Goal: Transaction & Acquisition: Purchase product/service

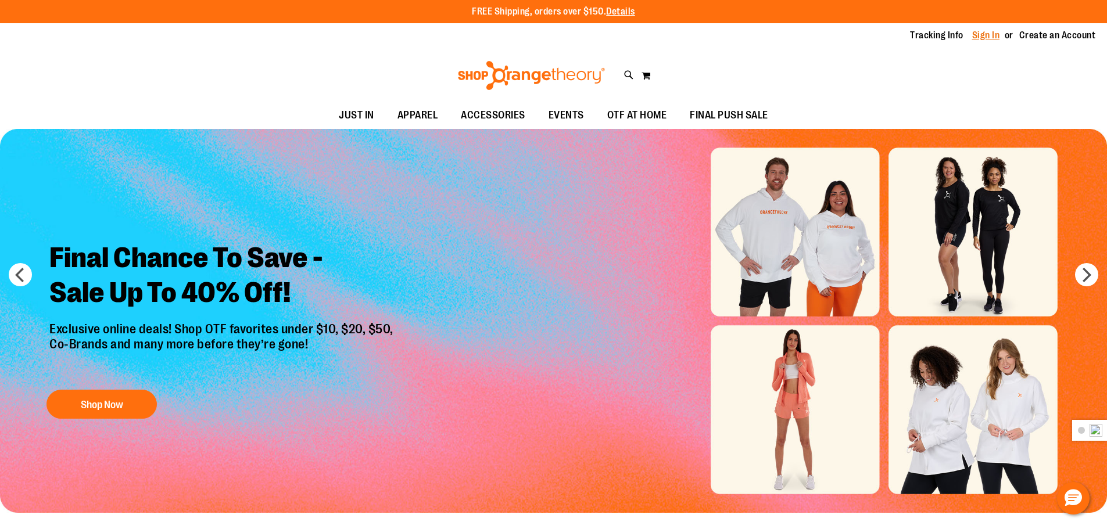
click at [972, 35] on link "Sign In" at bounding box center [986, 35] width 28 height 13
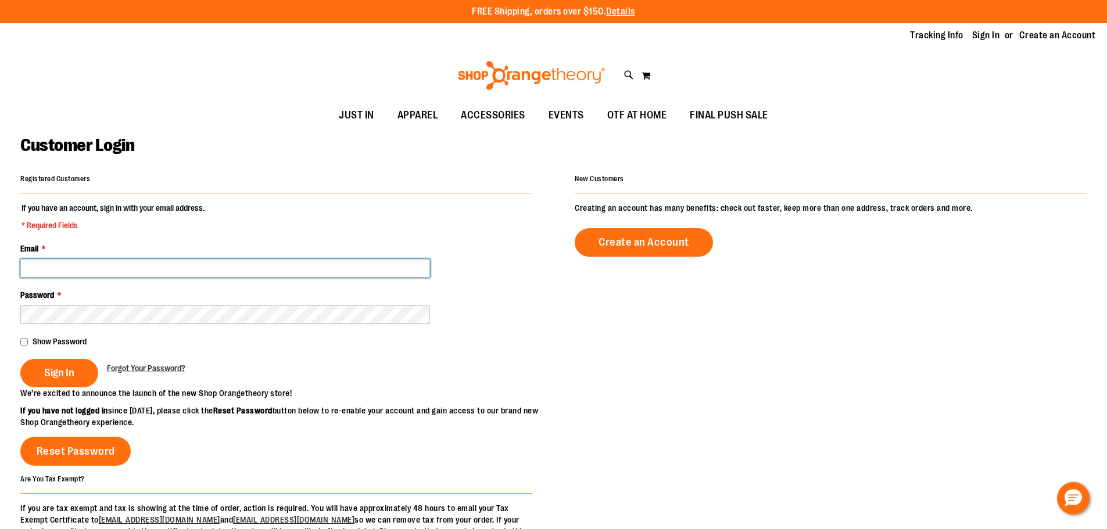
click at [74, 273] on input "Email *" at bounding box center [225, 268] width 410 height 19
type input "**********"
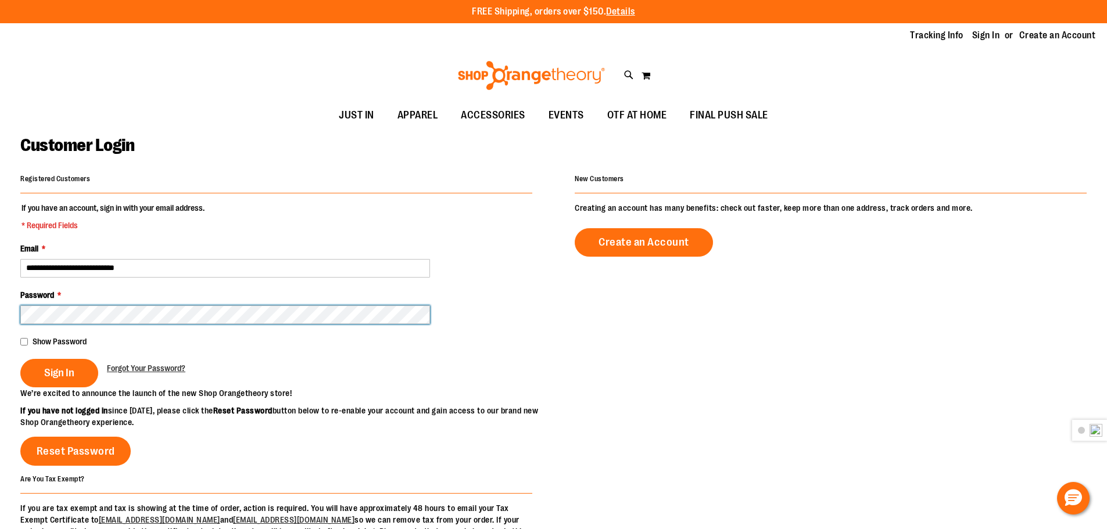
click at [20, 359] on button "Sign In" at bounding box center [59, 373] width 78 height 28
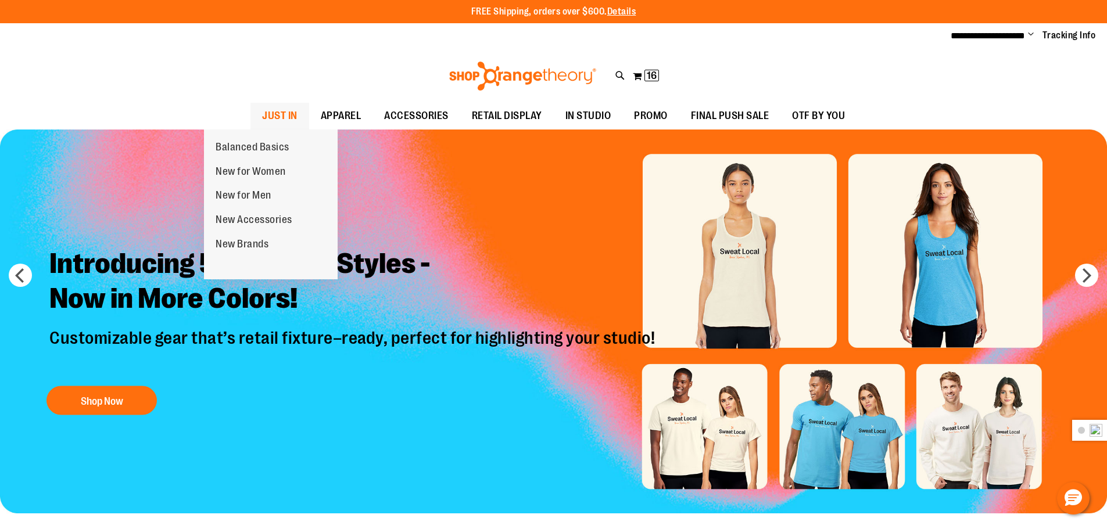
click at [262, 114] on span "JUST IN" at bounding box center [279, 116] width 35 height 26
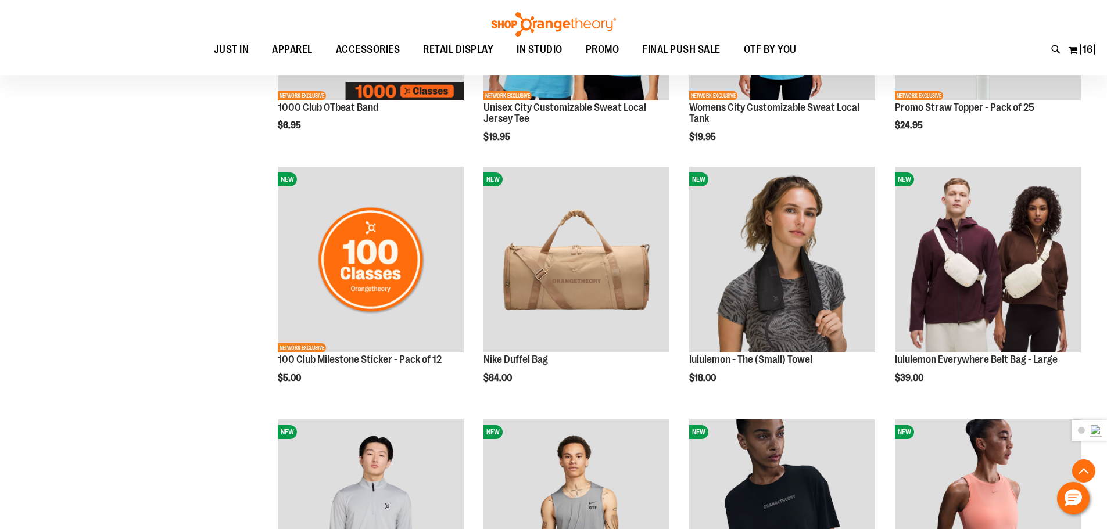
scroll to position [987, 0]
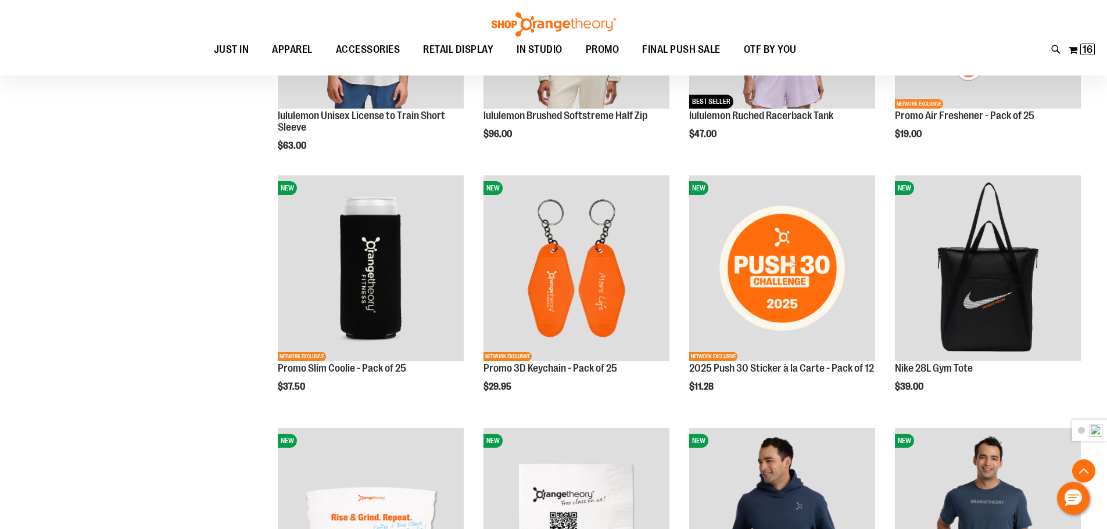
scroll to position [1394, 0]
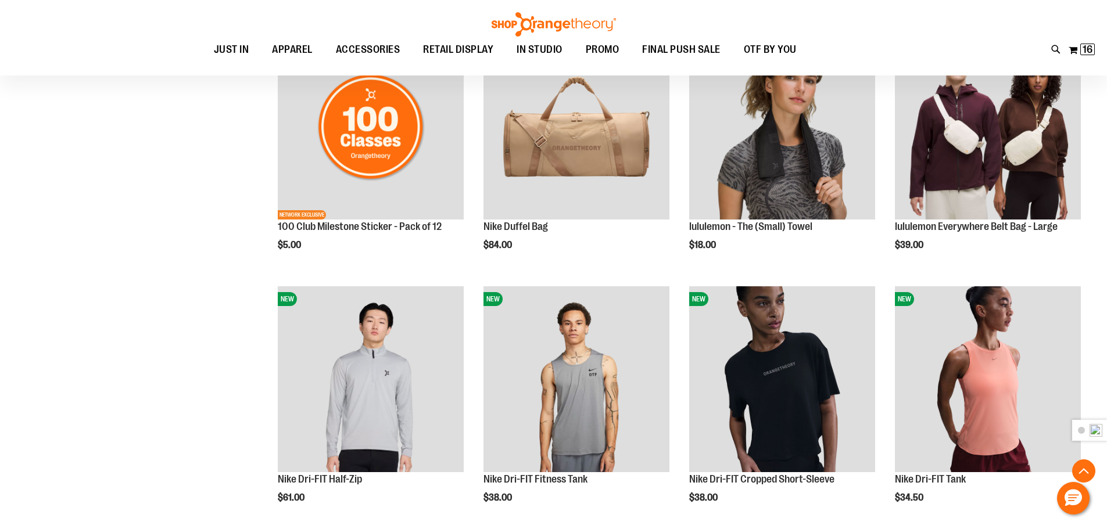
scroll to position [813, 0]
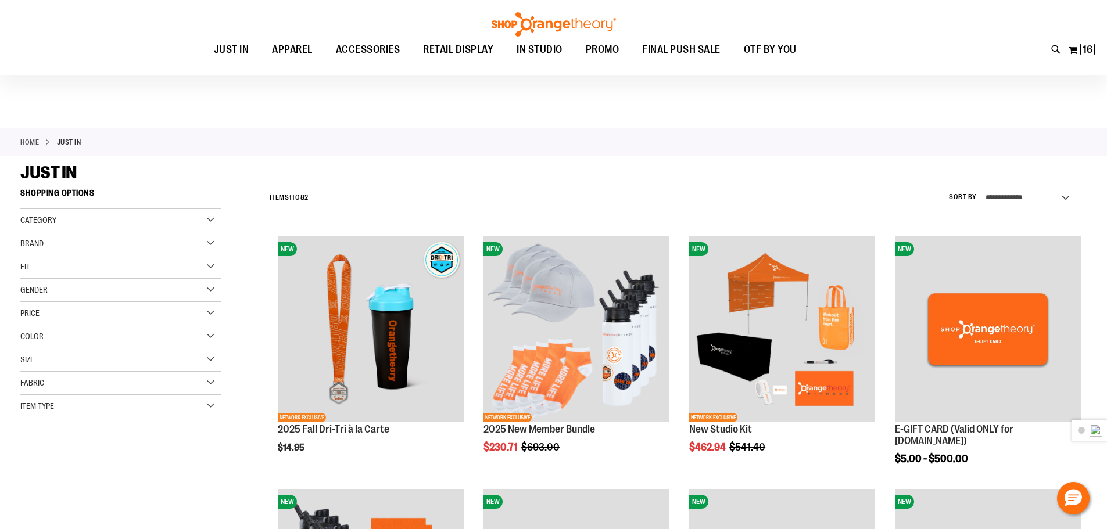
scroll to position [464, 0]
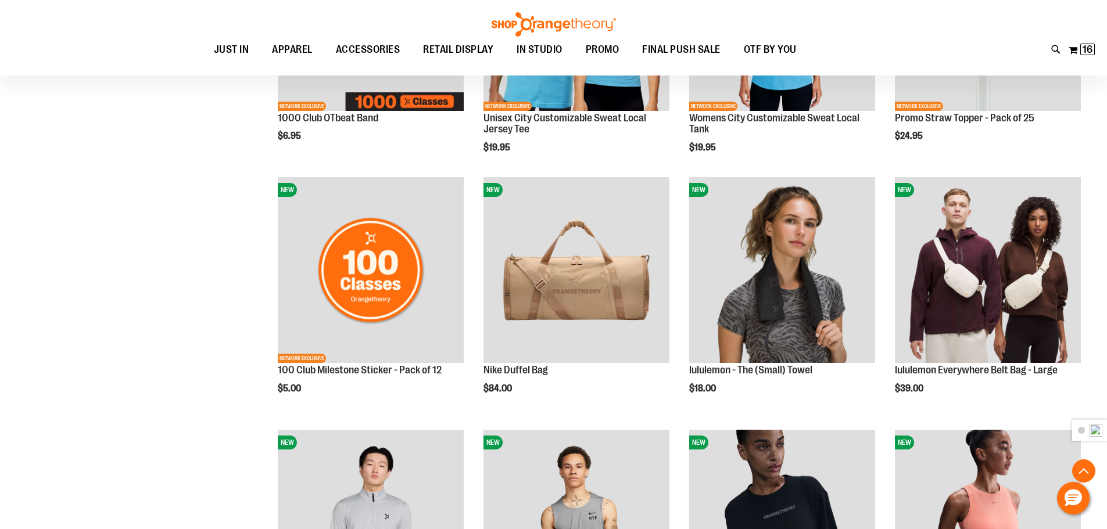
scroll to position [871, 0]
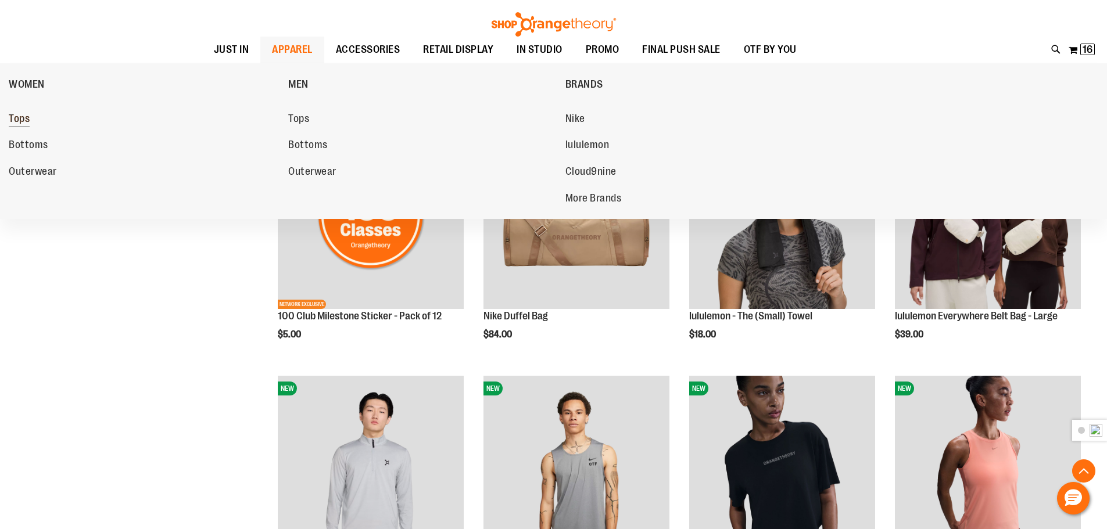
click at [20, 120] on span "Tops" at bounding box center [19, 120] width 21 height 15
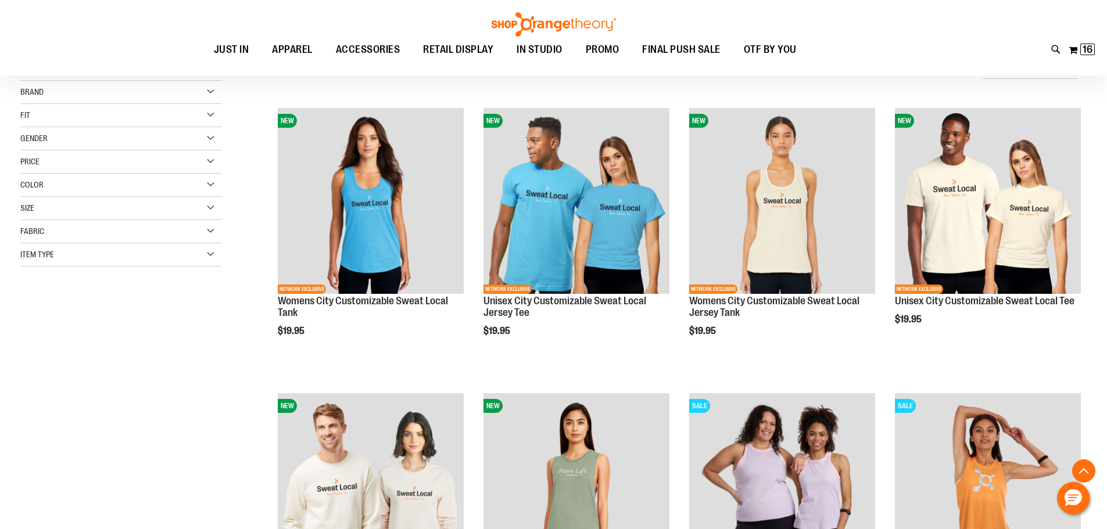
scroll to position [290, 0]
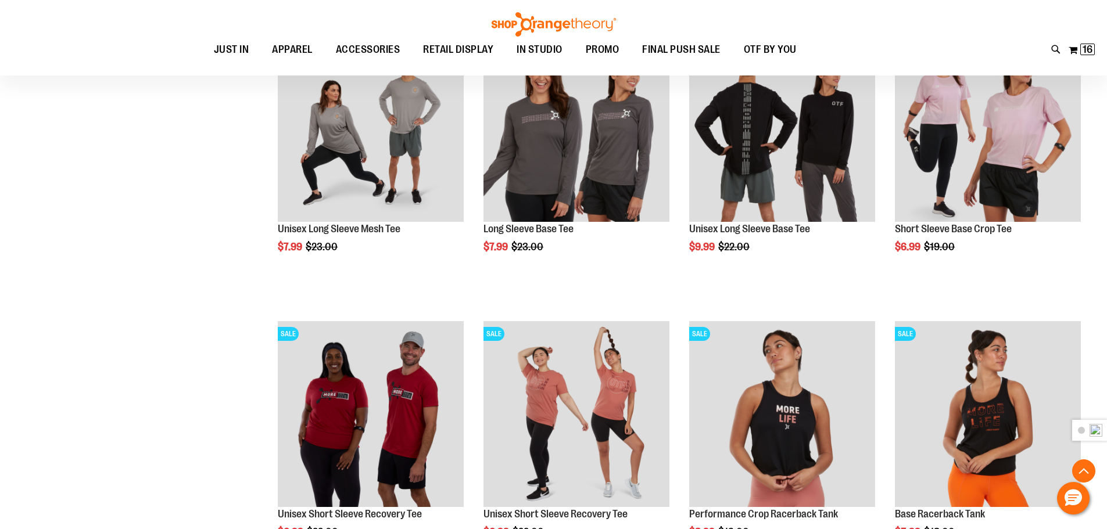
scroll to position [755, 0]
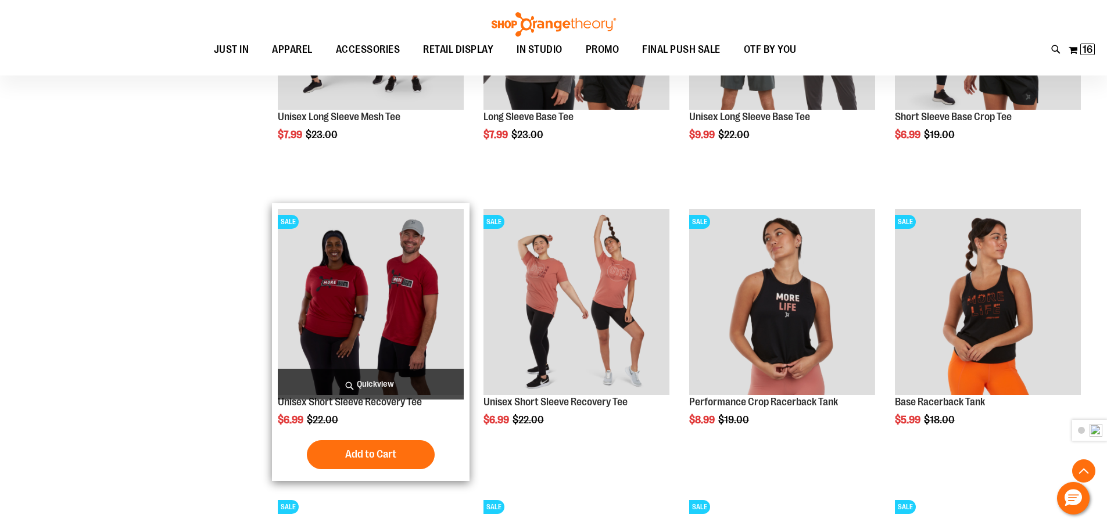
click at [378, 291] on img "product" at bounding box center [371, 302] width 186 height 186
click at [386, 268] on img "product" at bounding box center [371, 302] width 186 height 186
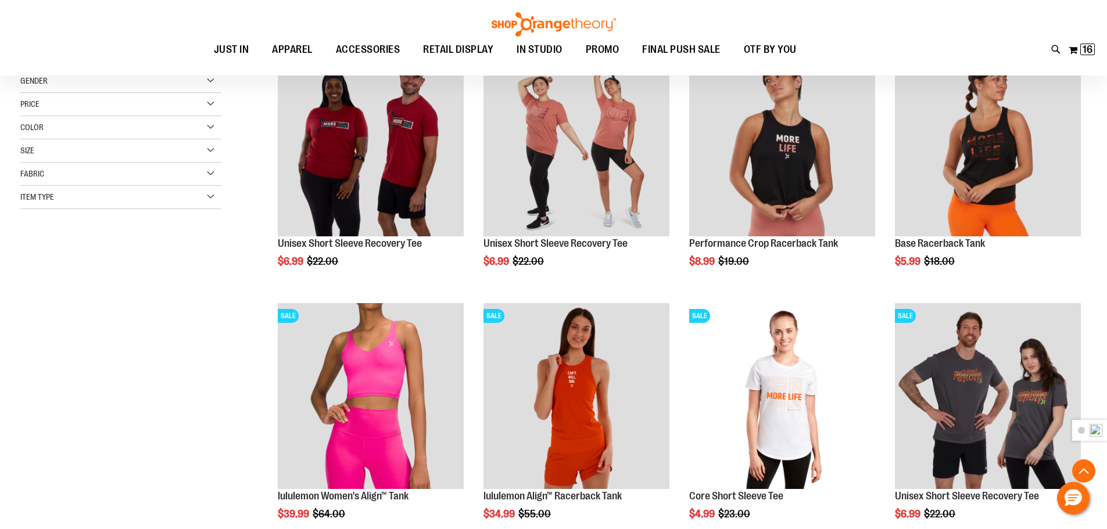
scroll to position [54, 0]
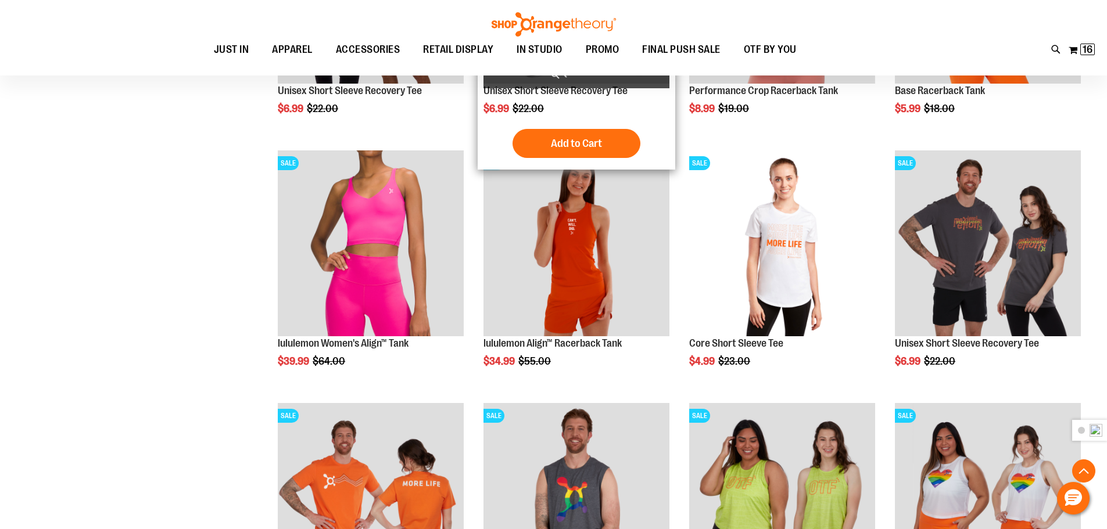
scroll to position [232, 0]
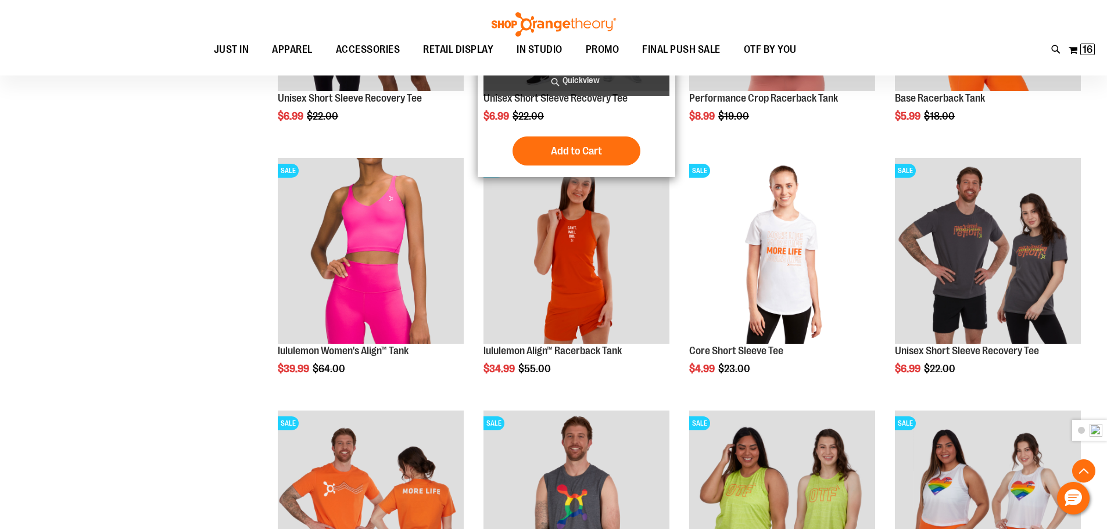
click at [595, 289] on img "product" at bounding box center [576, 251] width 186 height 186
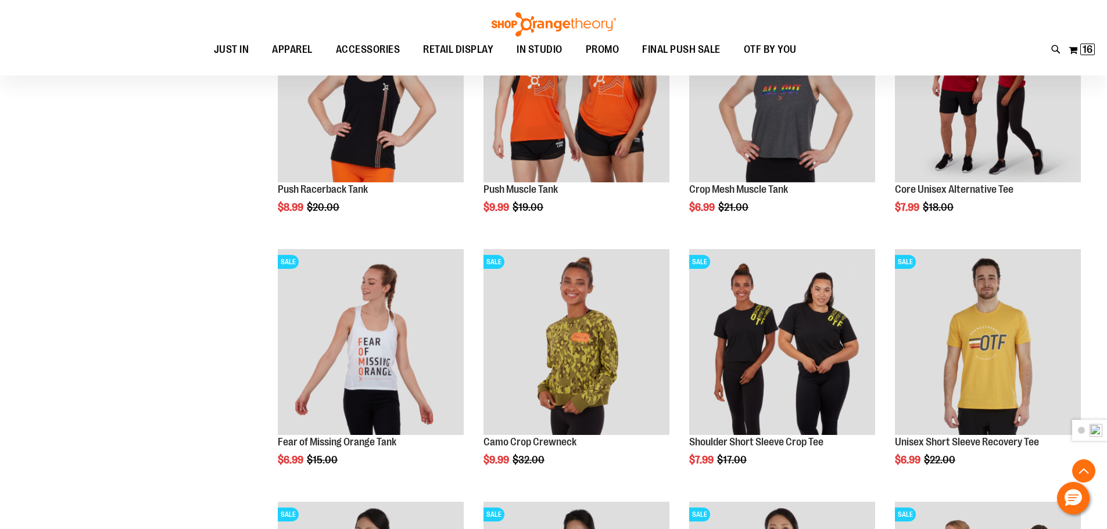
scroll to position [1005, 0]
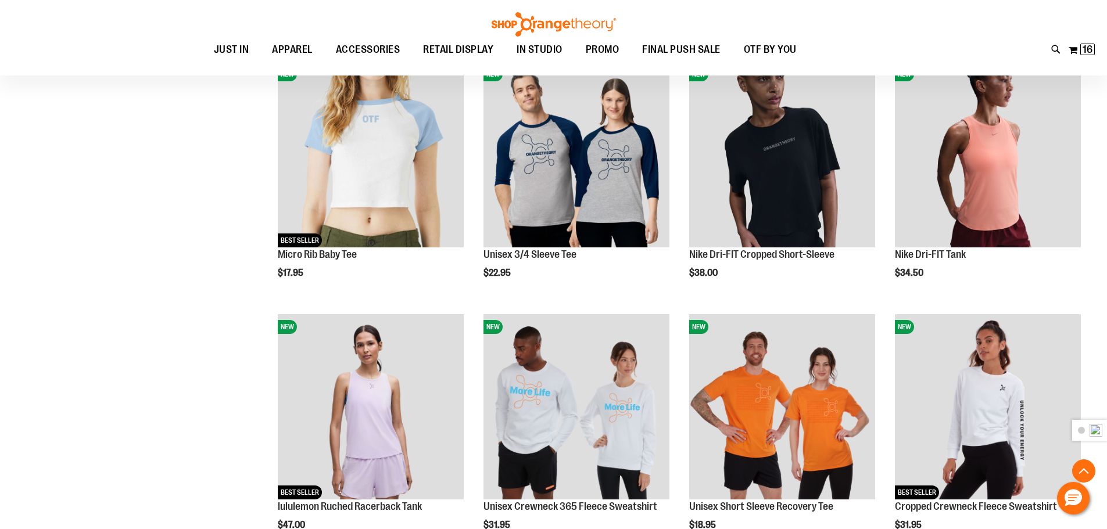
scroll to position [2102, 0]
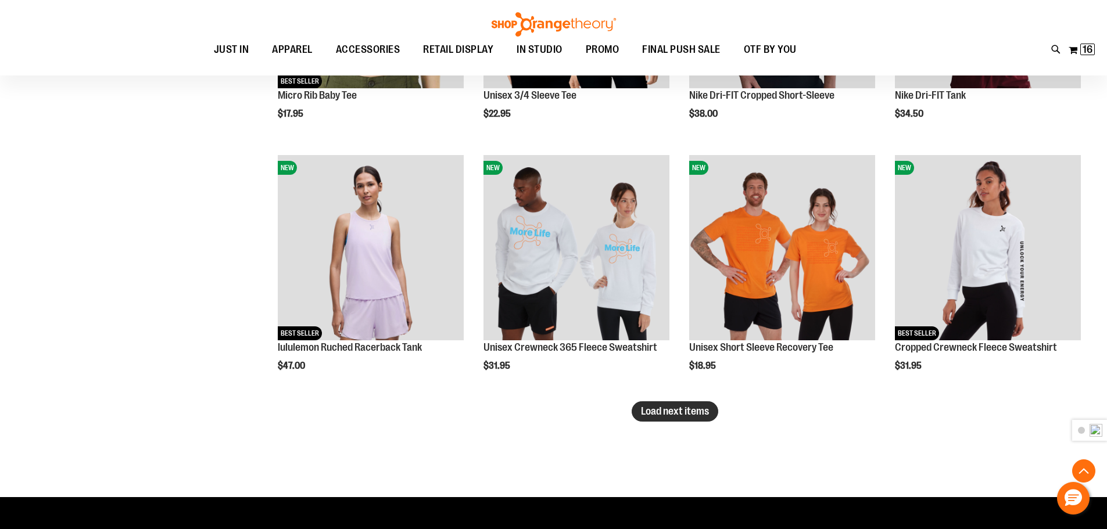
click at [679, 417] on span "Load next items" at bounding box center [675, 412] width 68 height 12
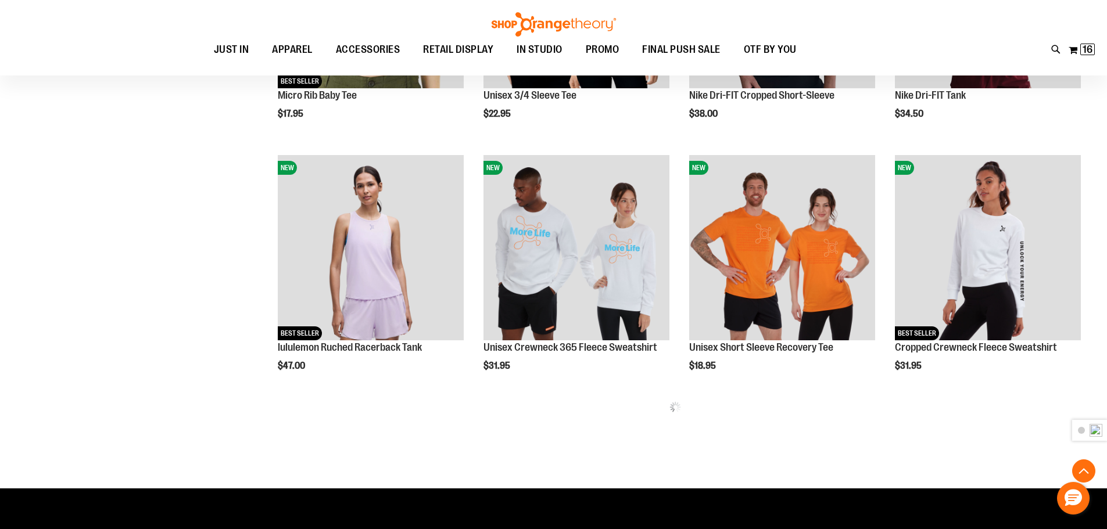
drag, startPoint x: 600, startPoint y: 341, endPoint x: 153, endPoint y: 365, distance: 446.9
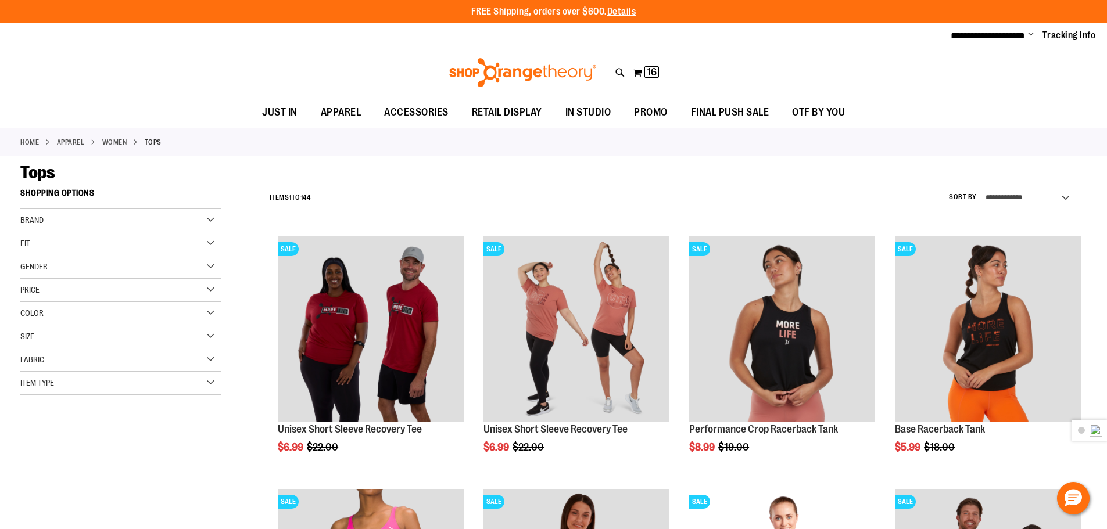
drag, startPoint x: 92, startPoint y: 297, endPoint x: 139, endPoint y: 56, distance: 245.0
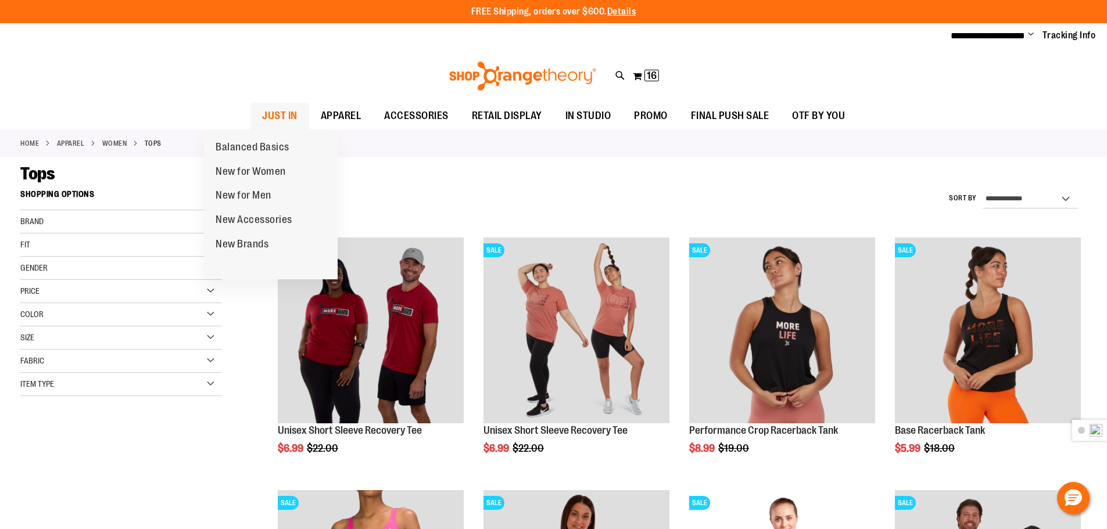
click at [262, 108] on span "JUST IN" at bounding box center [279, 116] width 35 height 26
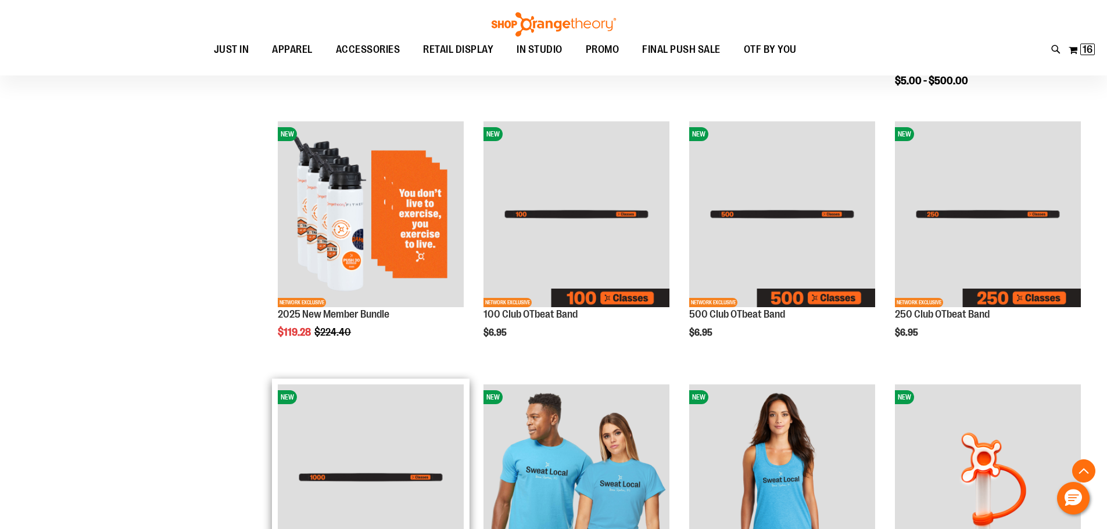
scroll to position [522, 0]
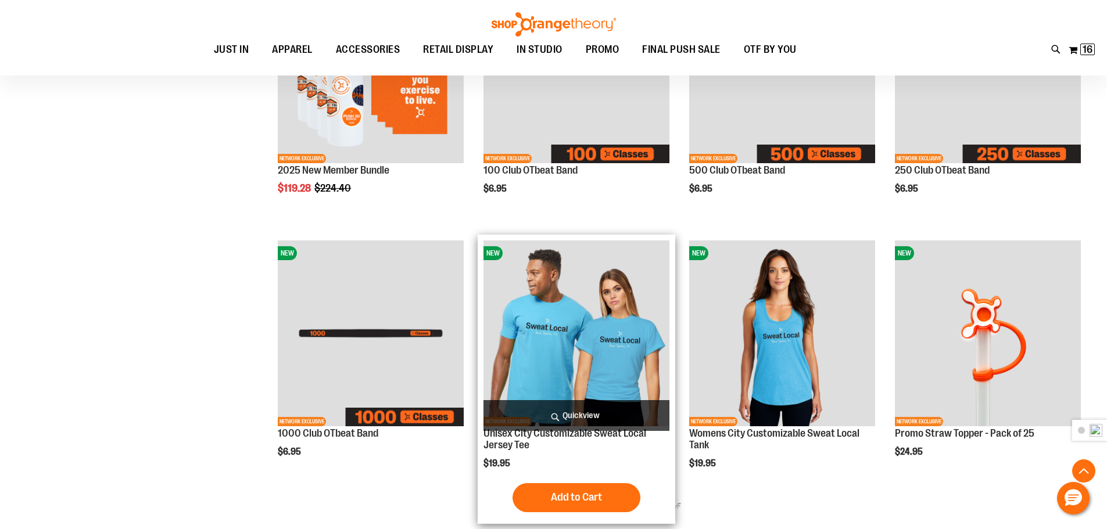
click at [536, 345] on img "product" at bounding box center [576, 334] width 186 height 186
click at [556, 374] on img "product" at bounding box center [576, 334] width 186 height 186
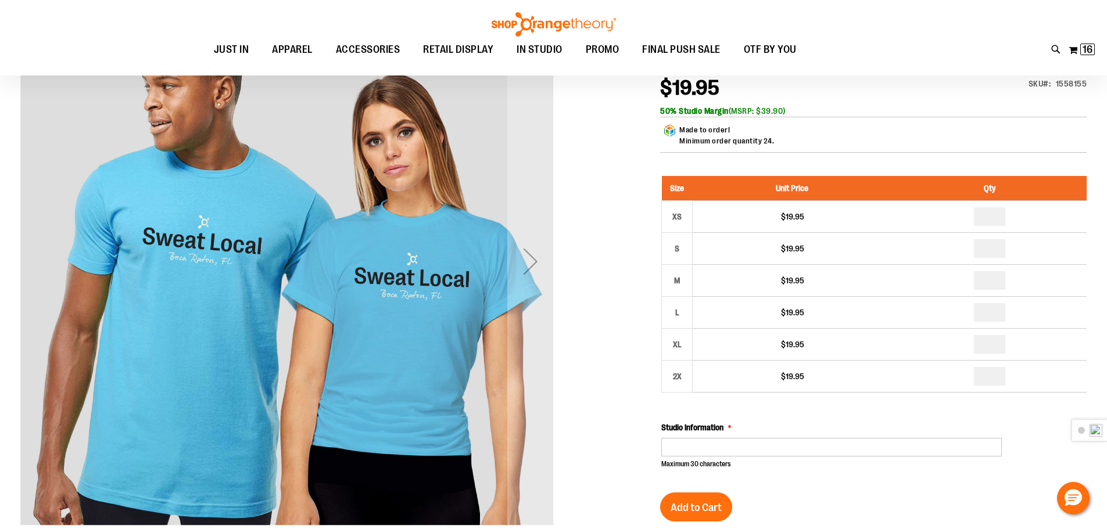
scroll to position [173, 0]
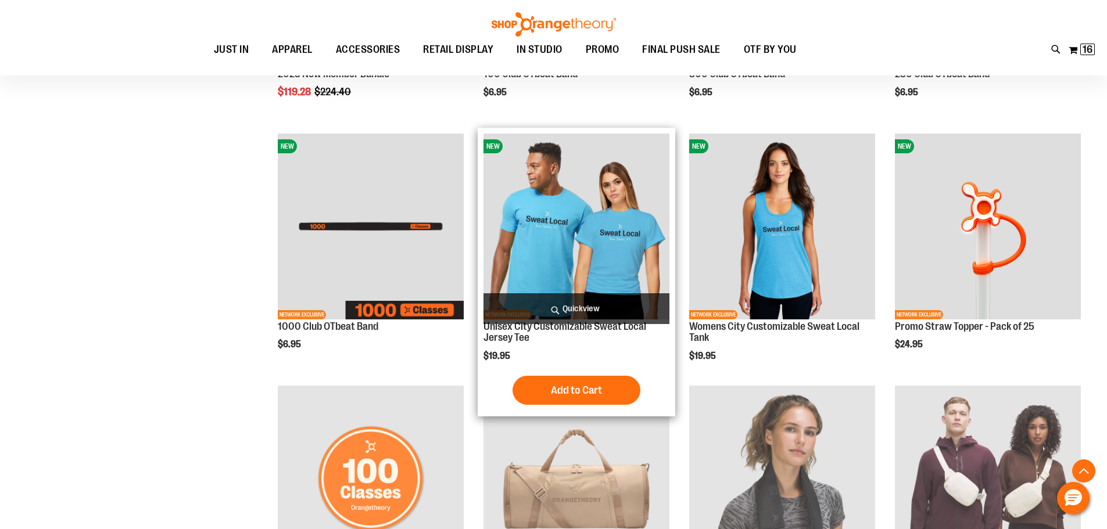
scroll to position [480, 0]
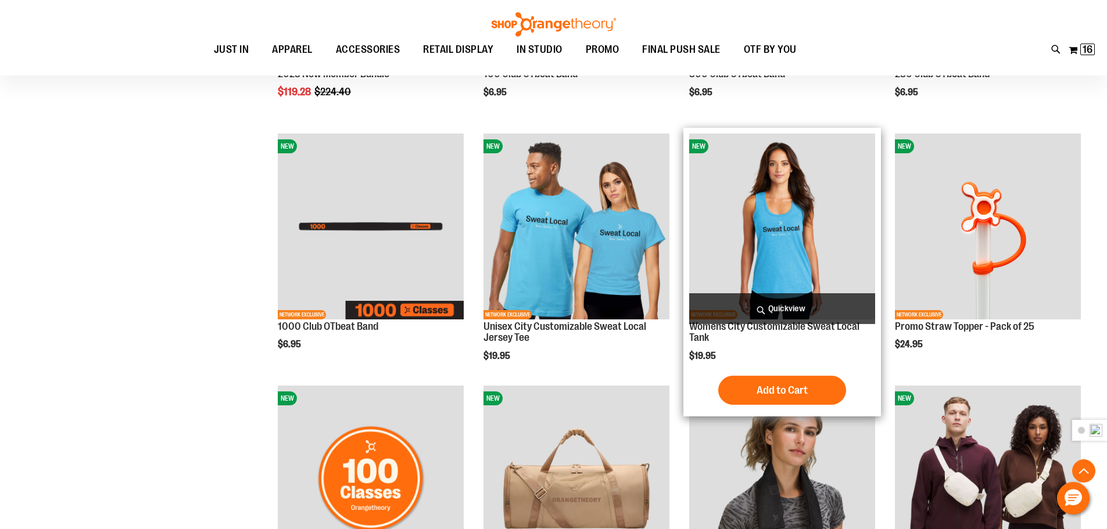
scroll to position [522, 0]
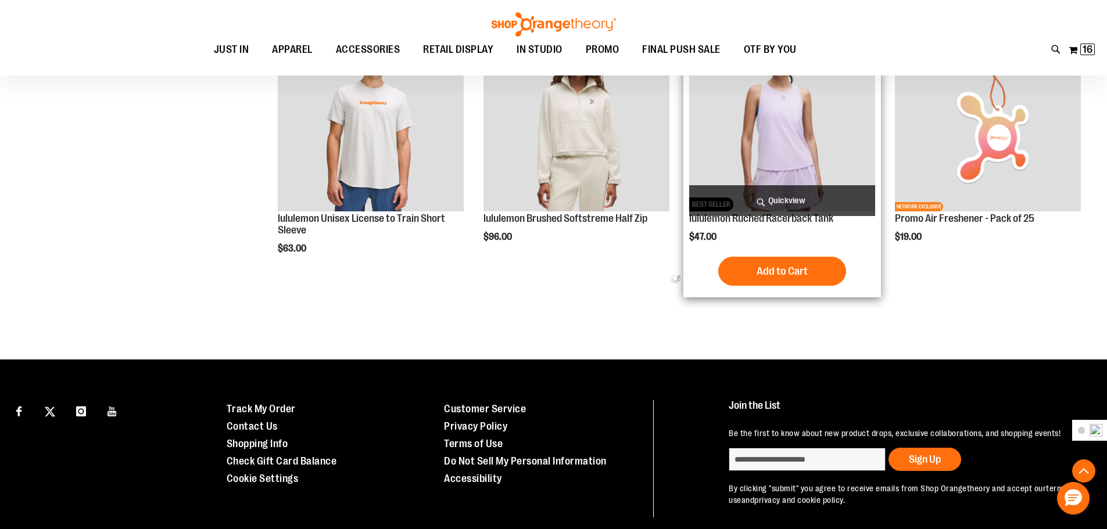
scroll to position [1393, 0]
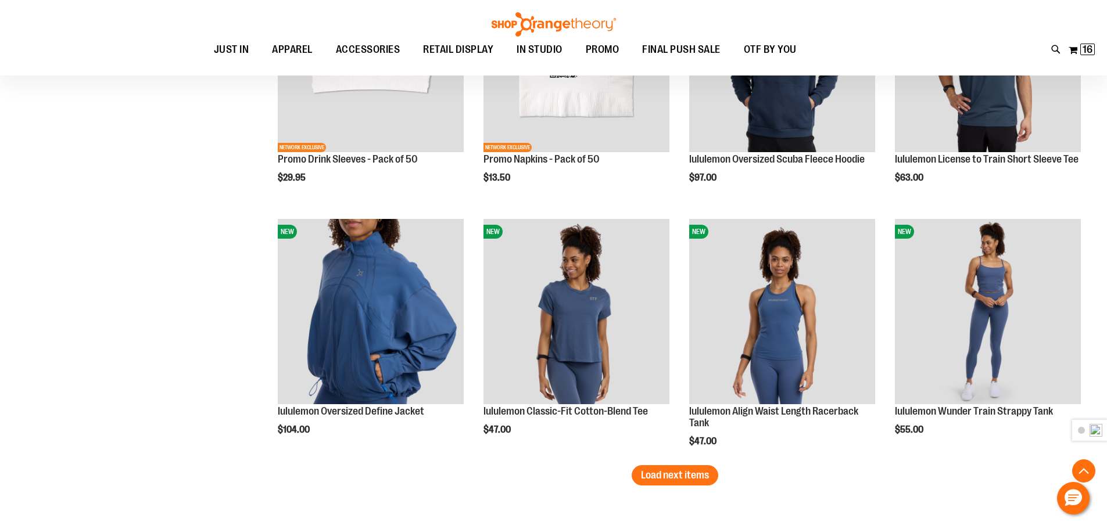
scroll to position [2091, 0]
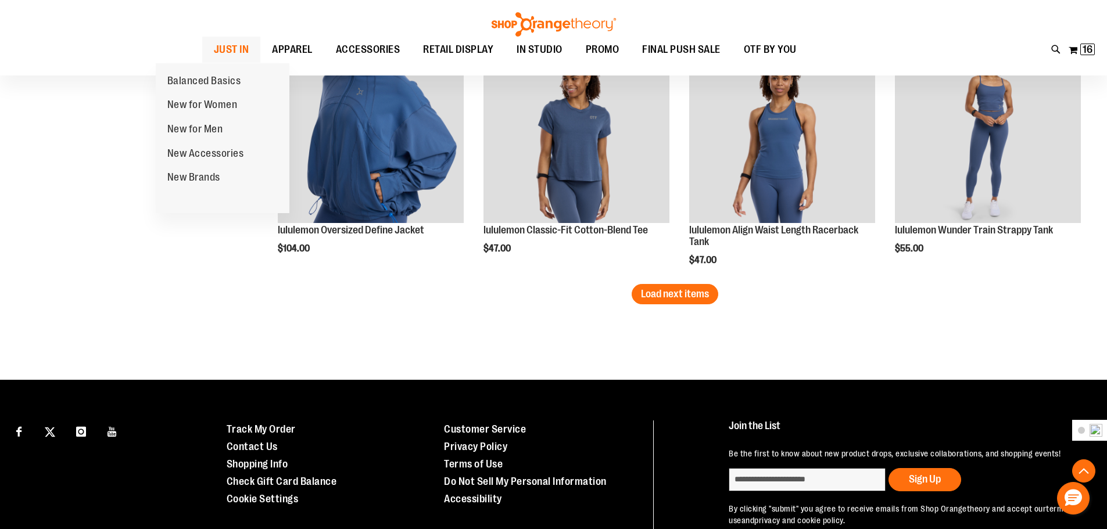
click at [214, 42] on span "JUST IN" at bounding box center [231, 50] width 35 height 26
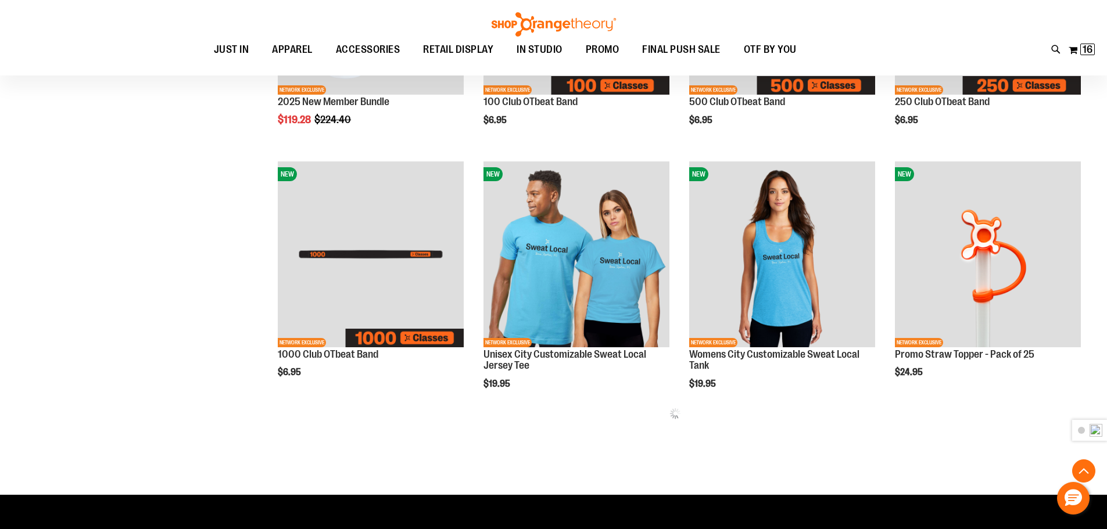
scroll to position [764, 0]
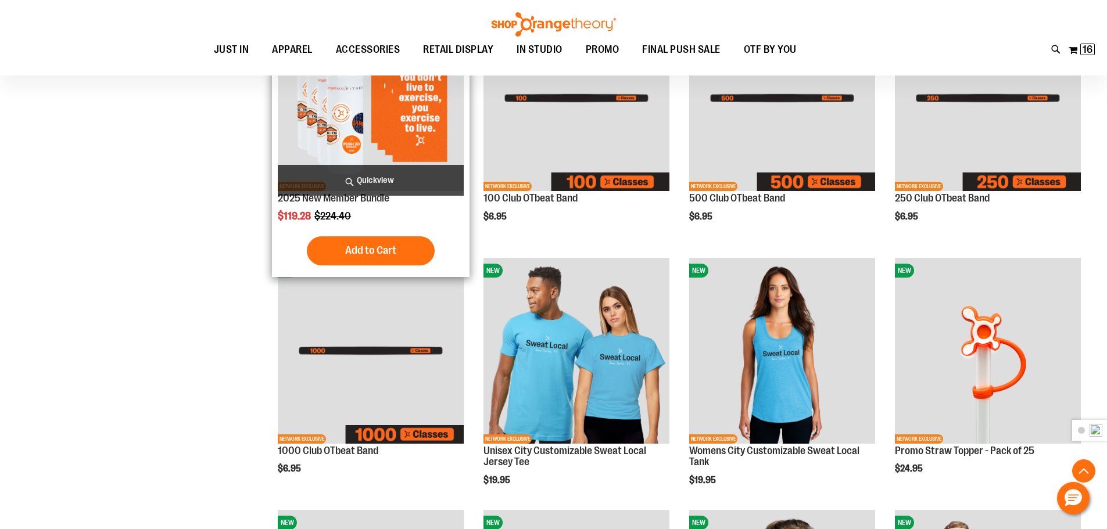
scroll to position [473, 0]
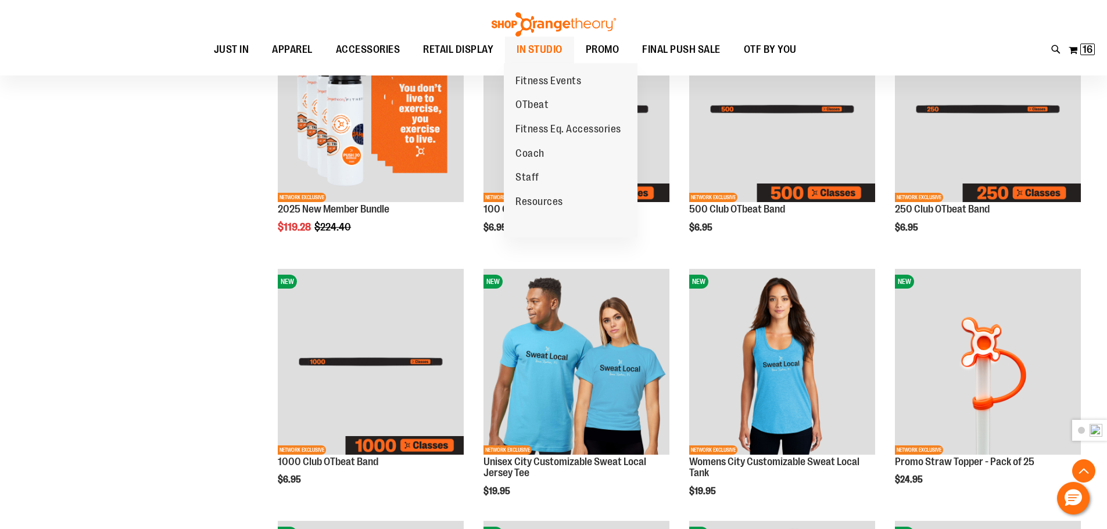
click at [556, 45] on span "IN STUDIO" at bounding box center [540, 50] width 46 height 26
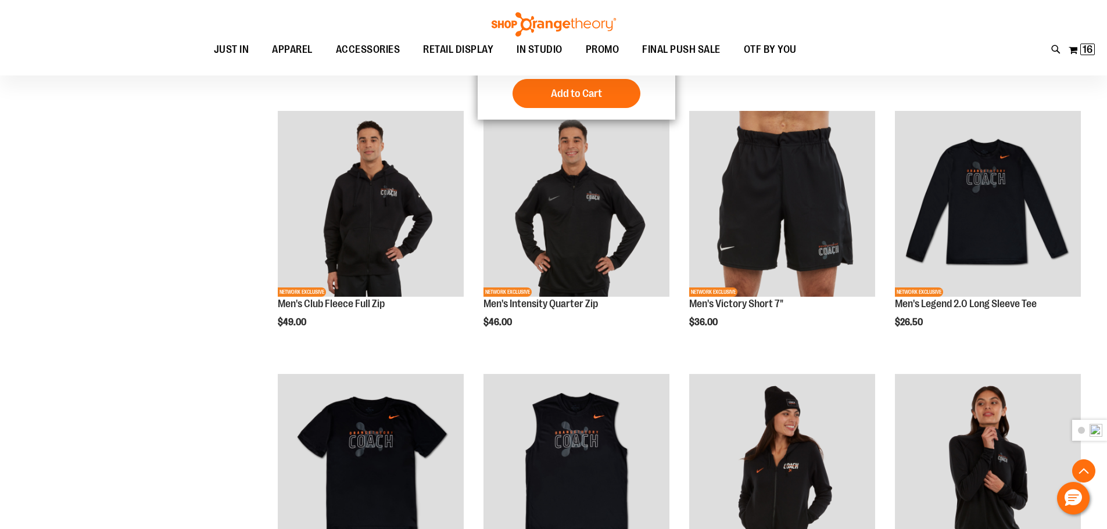
scroll to position [447, 0]
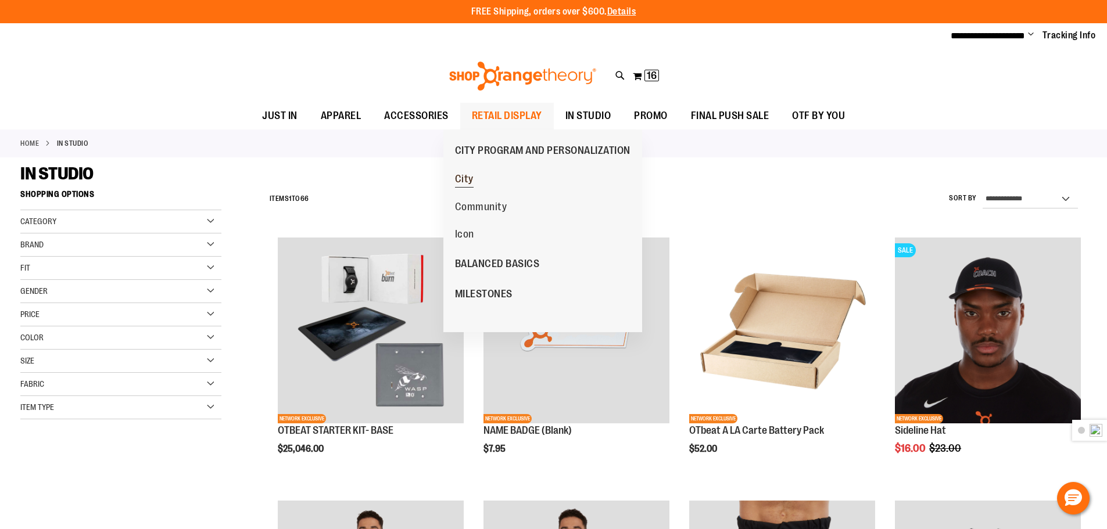
click at [464, 175] on span "City" at bounding box center [464, 180] width 19 height 15
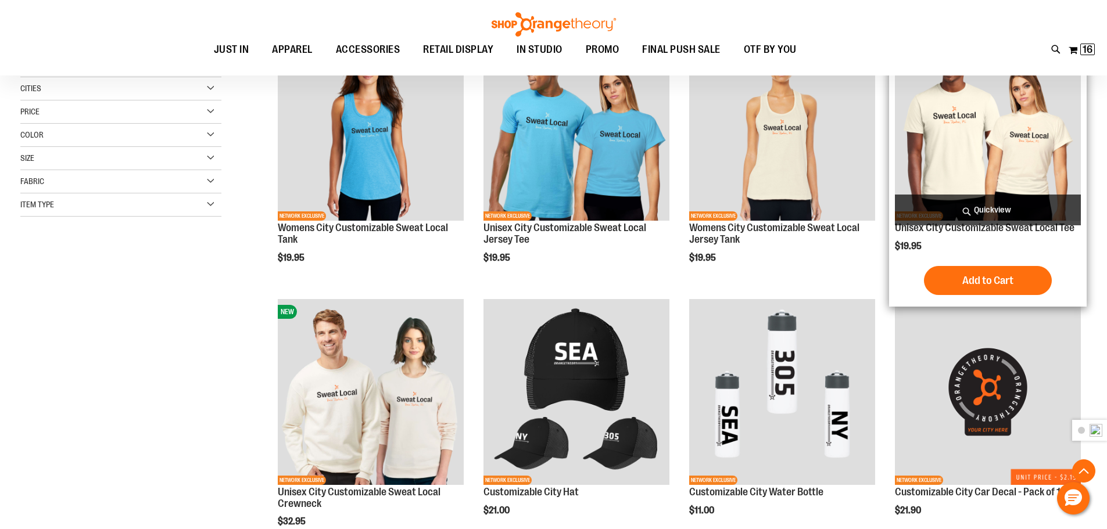
scroll to position [174, 0]
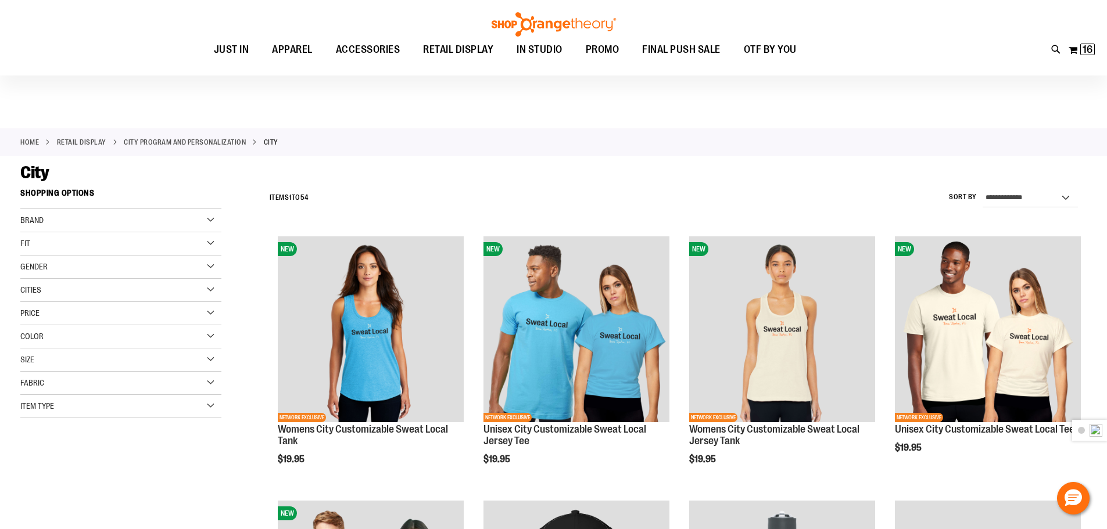
scroll to position [348, 0]
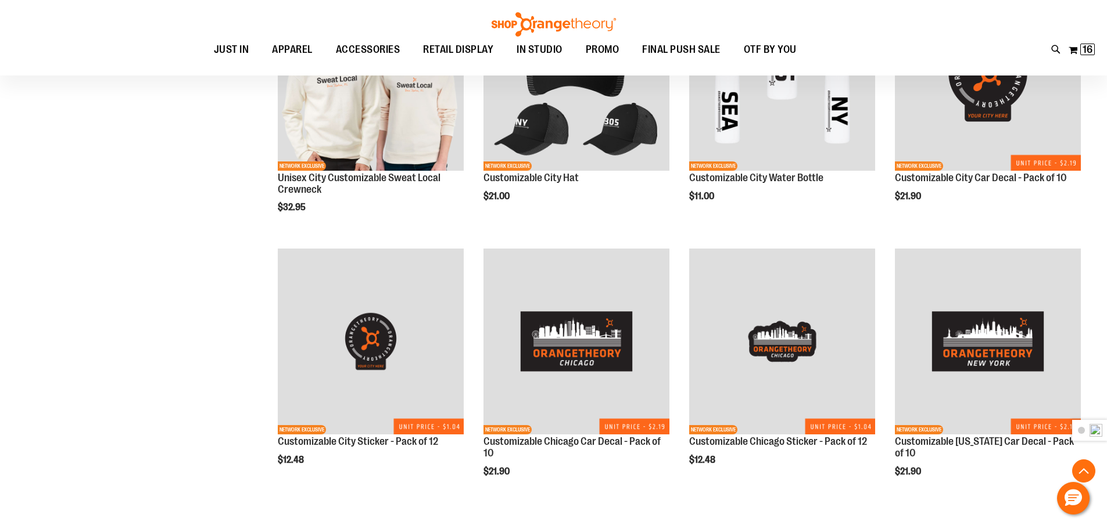
scroll to position [522, 0]
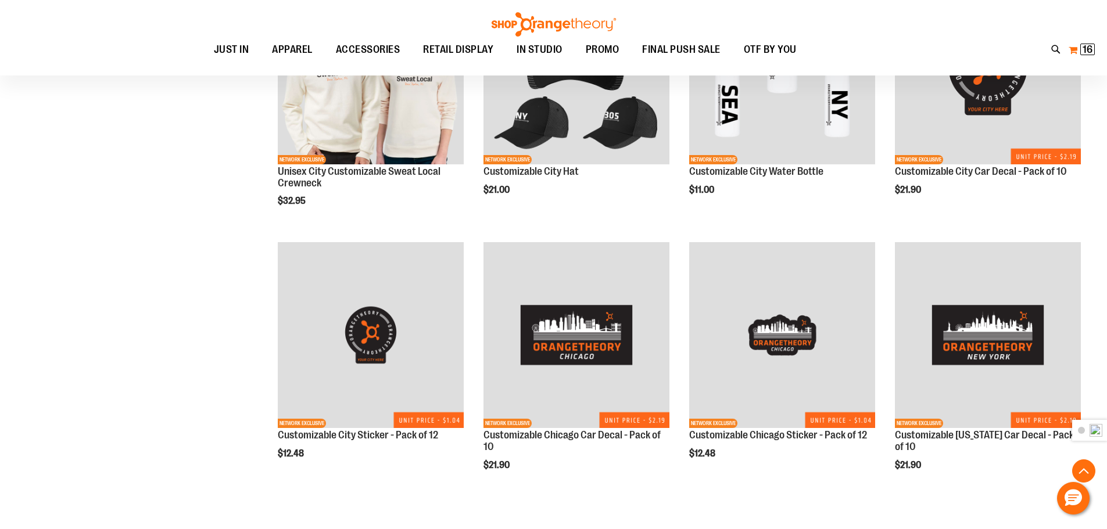
click at [1080, 50] on span "16 16 items" at bounding box center [1087, 50] width 15 height 12
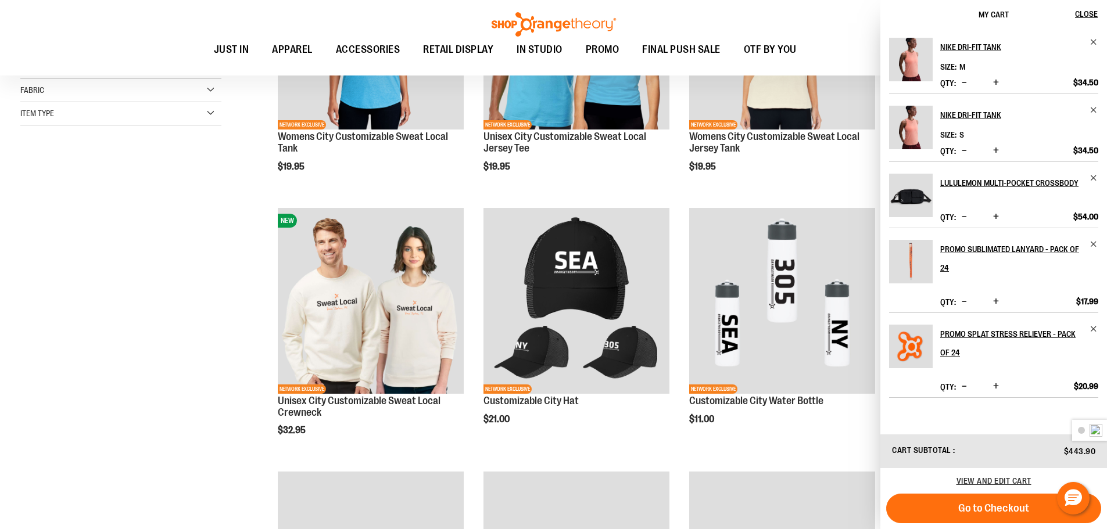
scroll to position [20, 0]
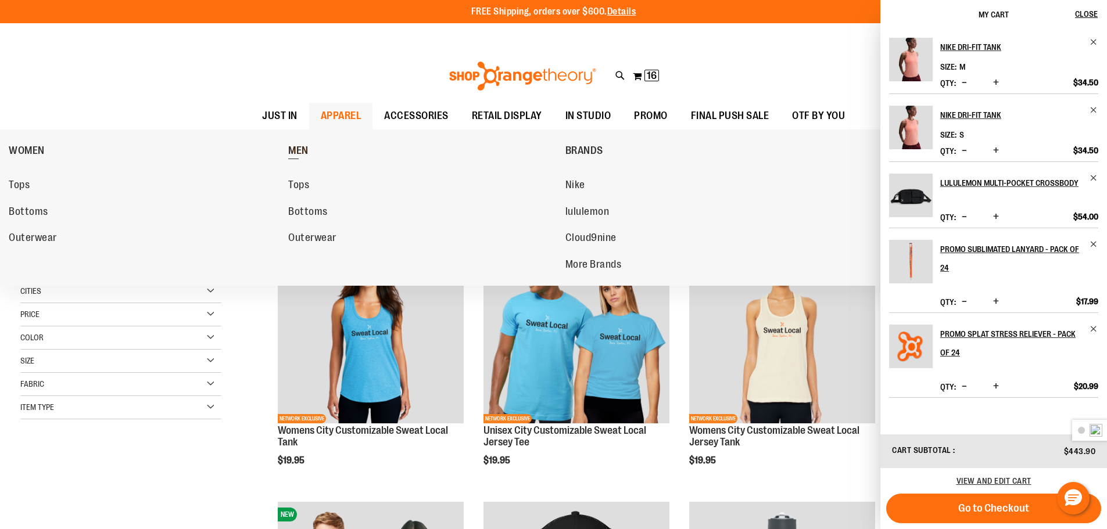
click at [300, 153] on span "MEN" at bounding box center [298, 152] width 20 height 15
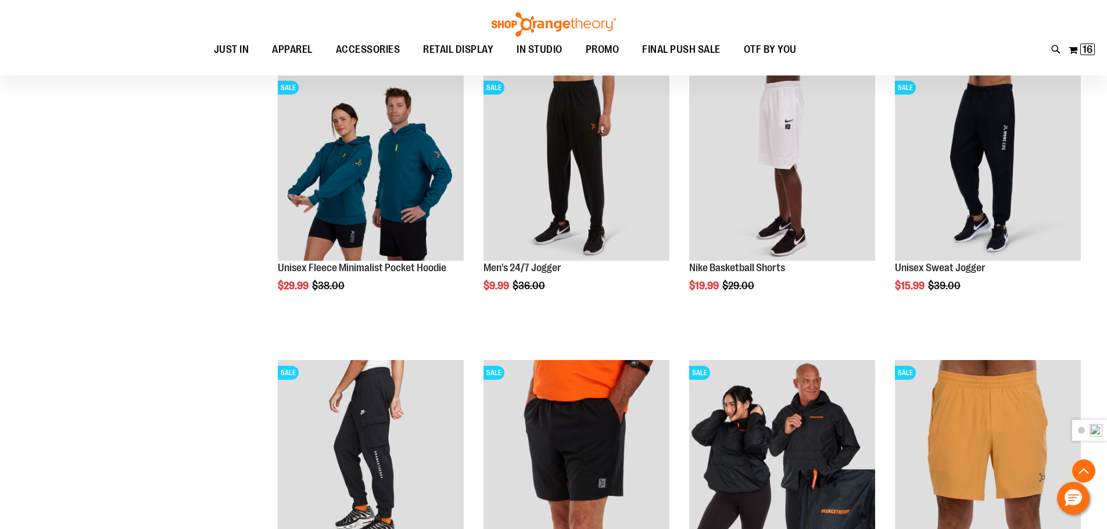
scroll to position [755, 0]
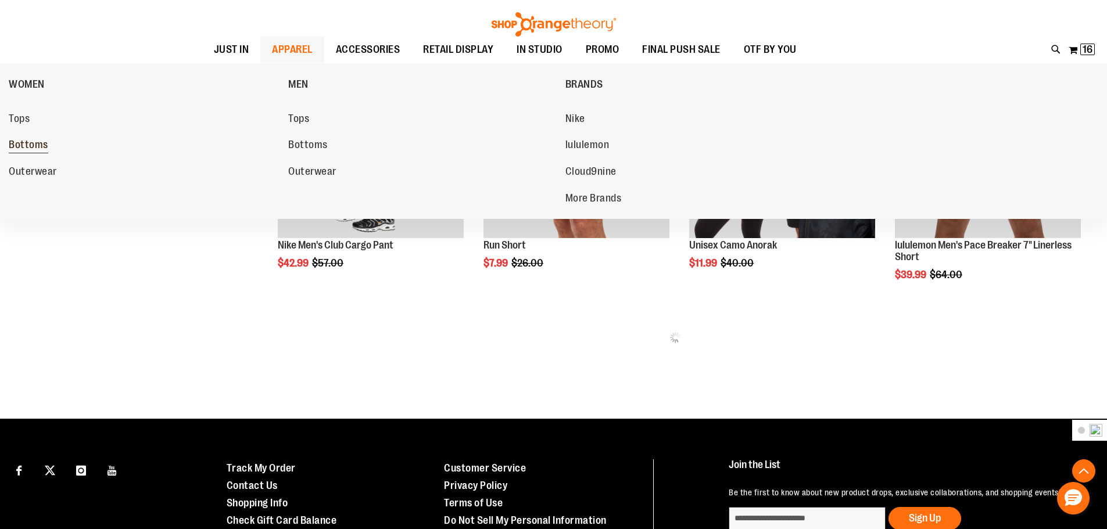
click at [42, 144] on span "Bottoms" at bounding box center [29, 146] width 40 height 15
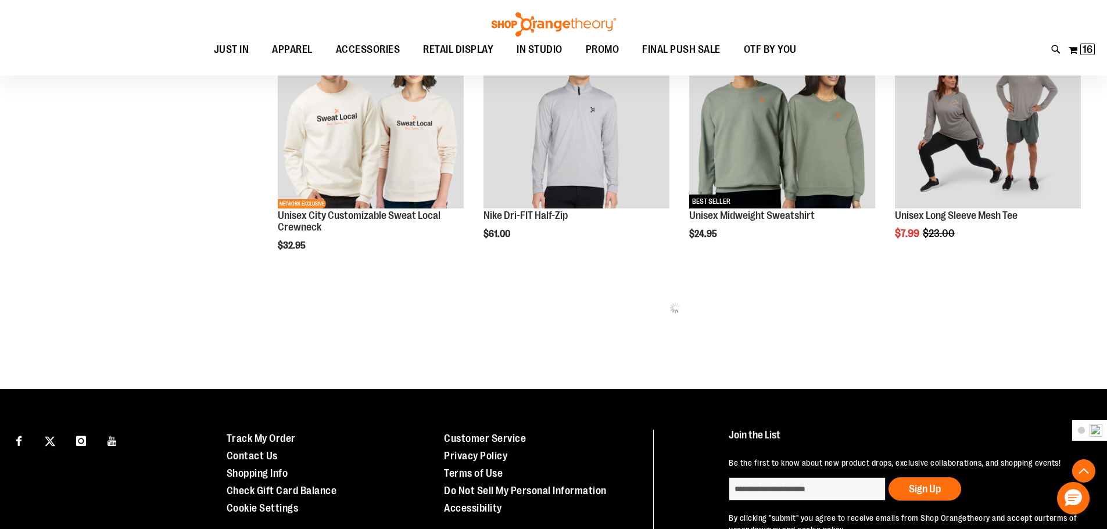
scroll to position [1717, 0]
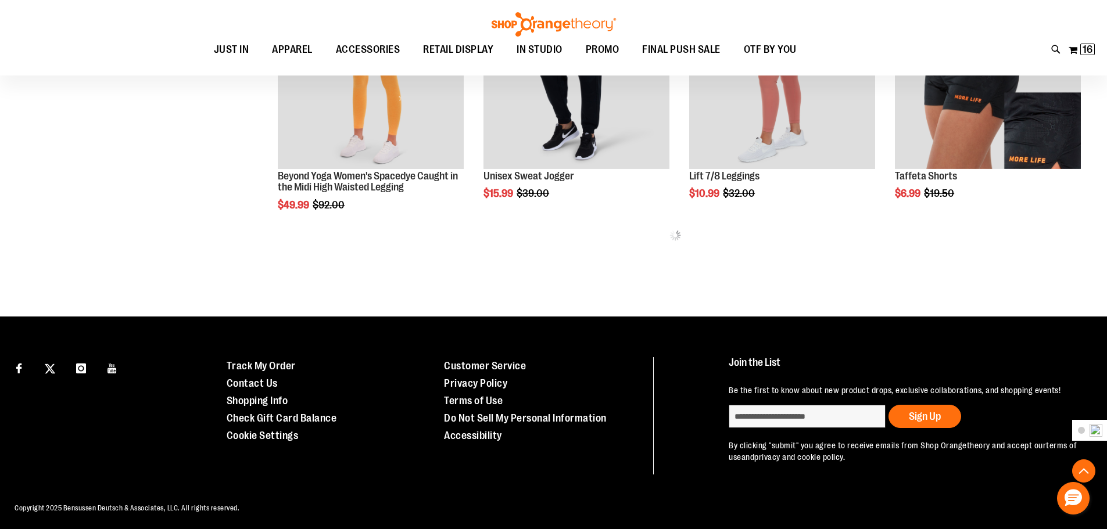
scroll to position [635, 0]
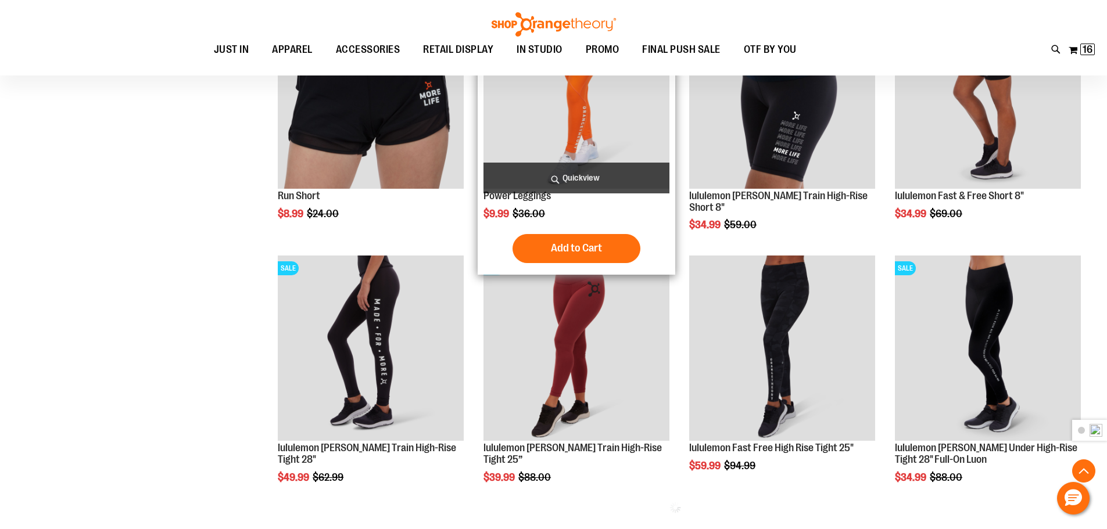
scroll to position [1274, 0]
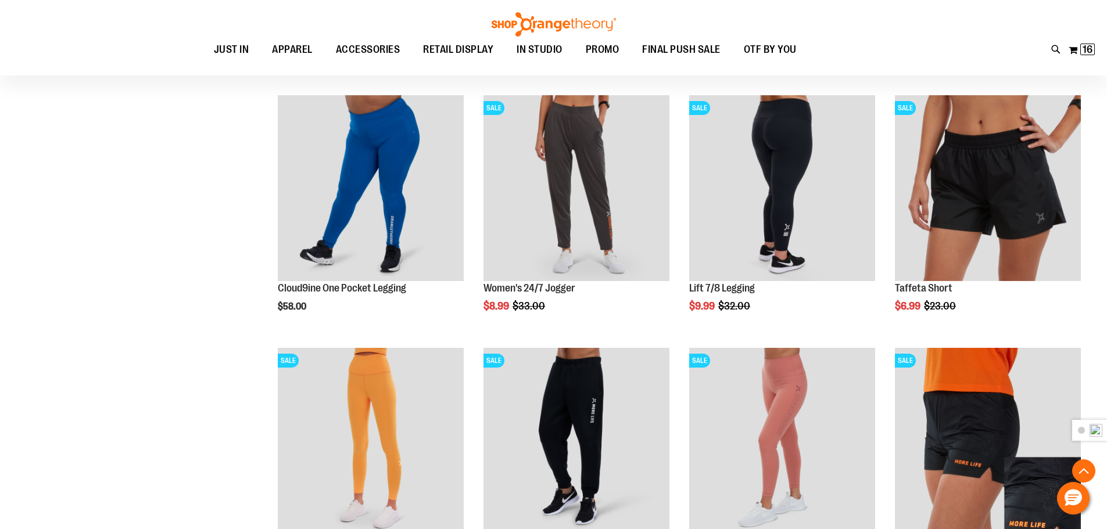
scroll to position [143, 0]
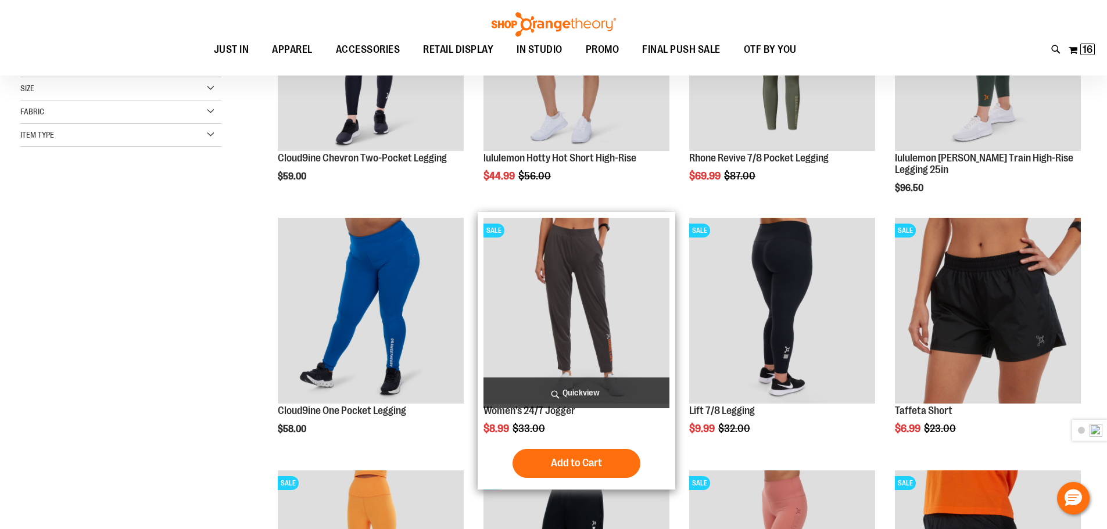
click at [586, 293] on img "product" at bounding box center [576, 311] width 186 height 186
click at [581, 282] on img "product" at bounding box center [576, 311] width 186 height 186
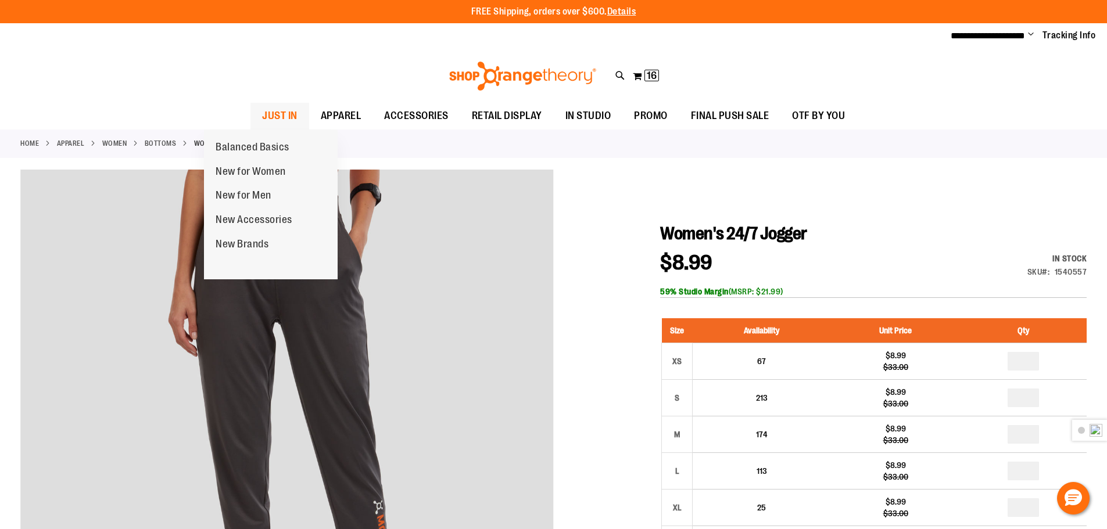
click at [262, 116] on span "JUST IN" at bounding box center [279, 116] width 35 height 26
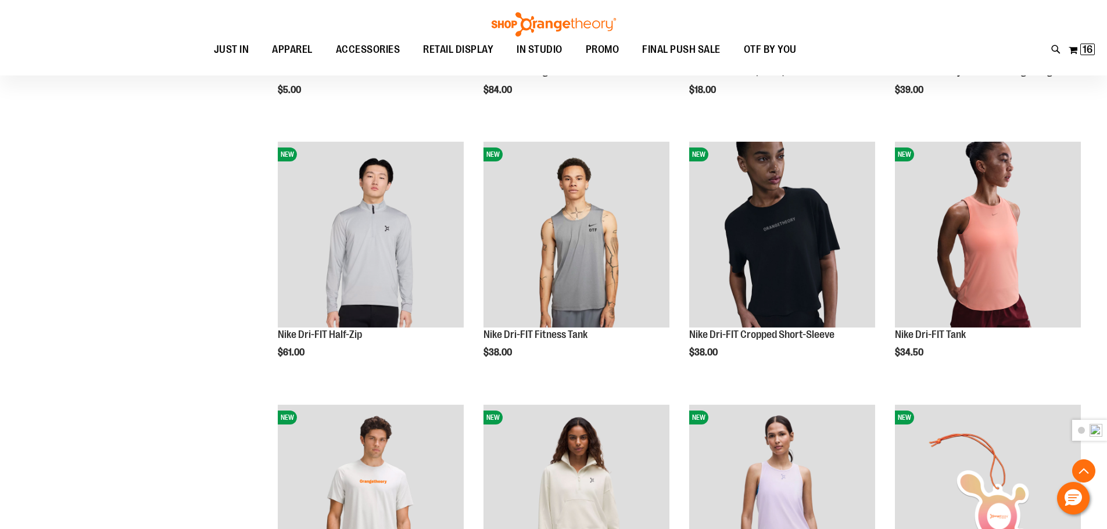
scroll to position [1045, 0]
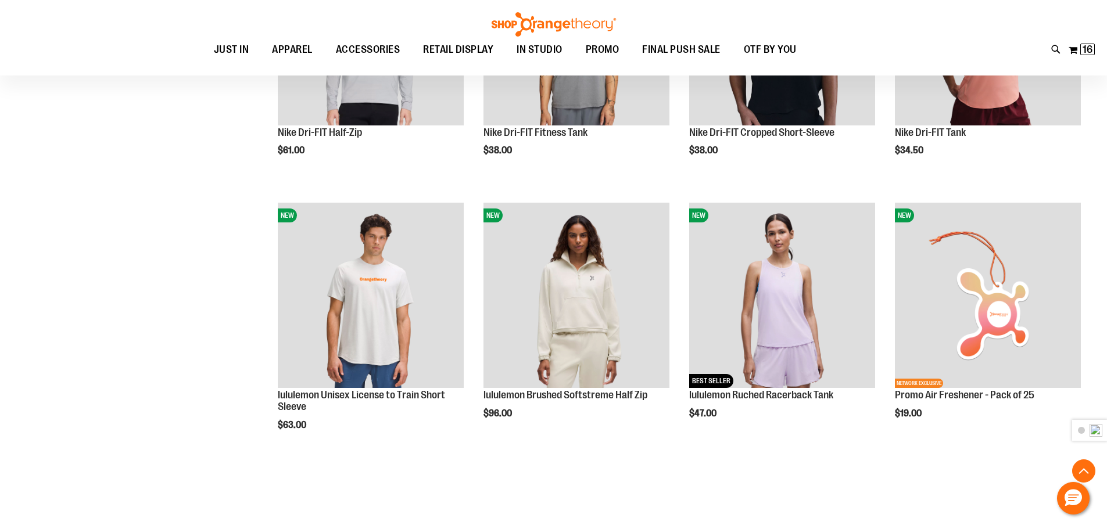
scroll to position [1220, 0]
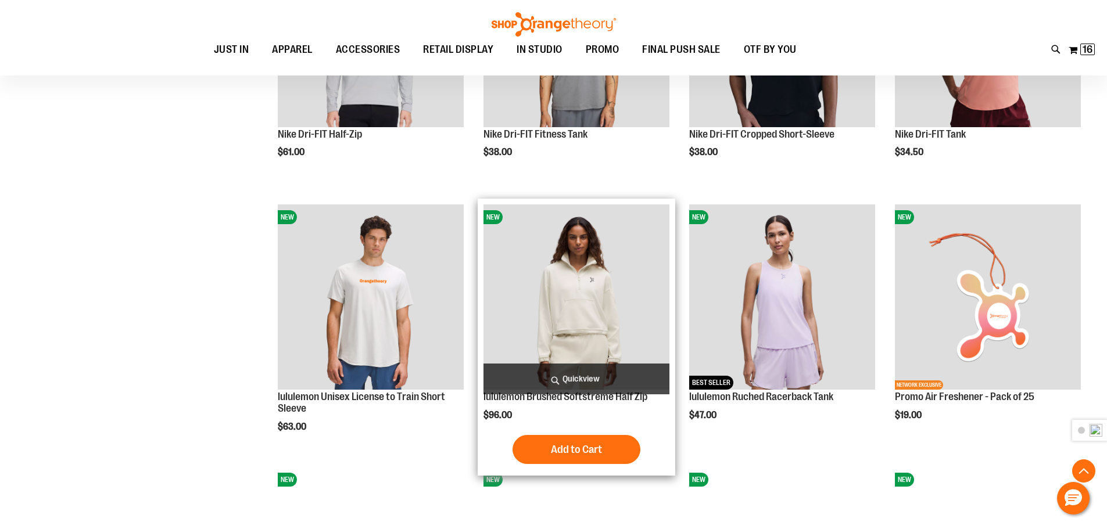
click at [585, 300] on img "product" at bounding box center [576, 298] width 186 height 186
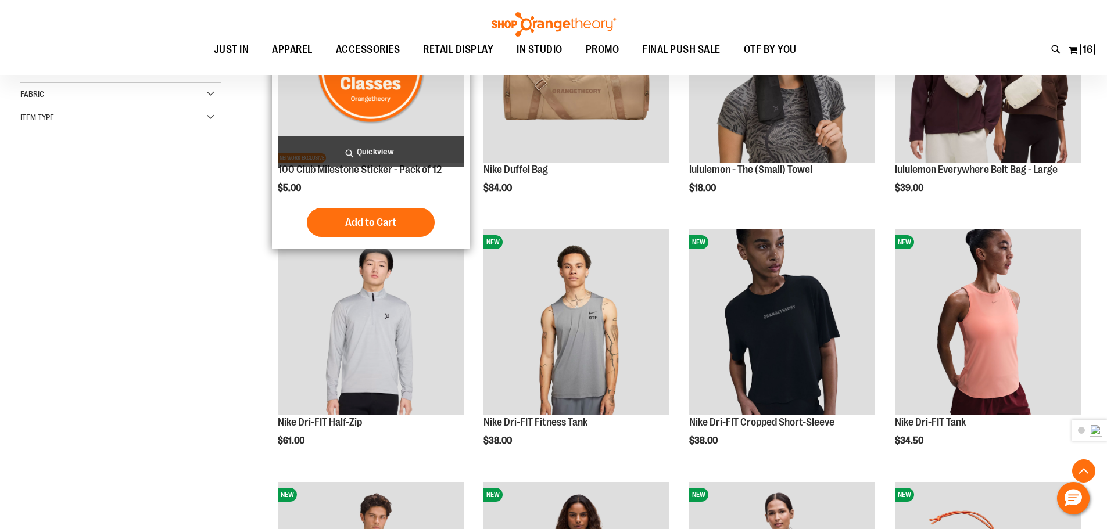
scroll to position [406, 0]
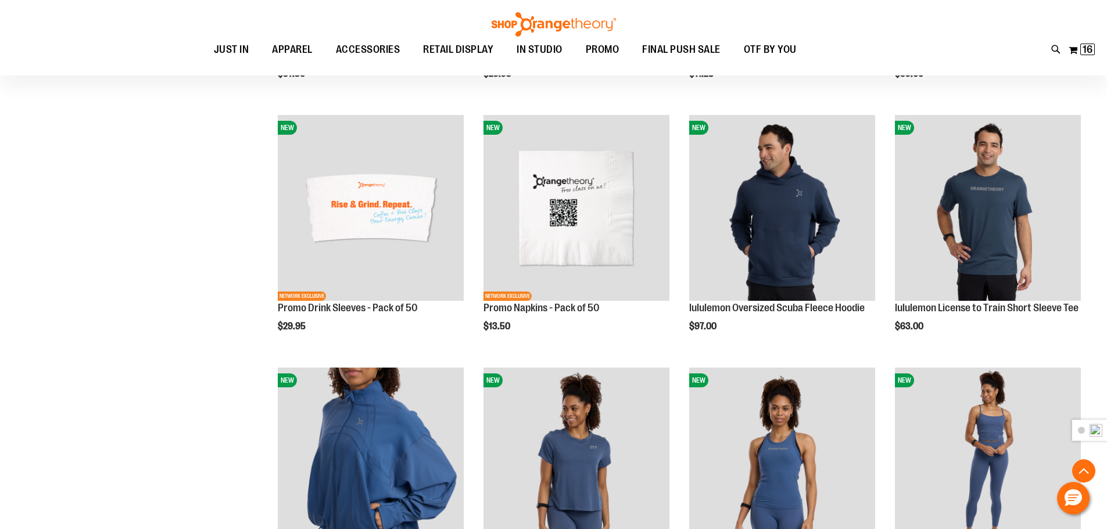
scroll to position [1162, 0]
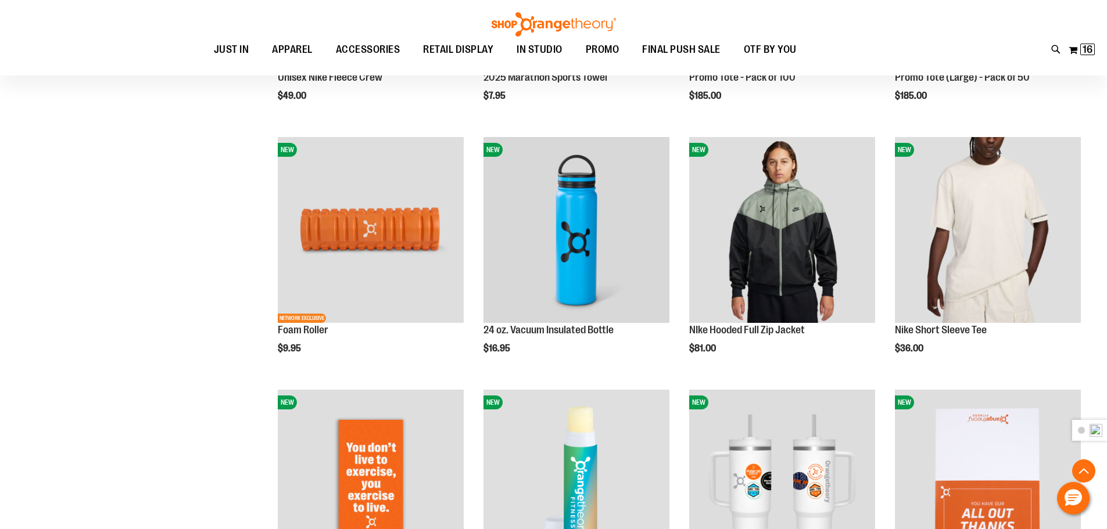
scroll to position [1917, 0]
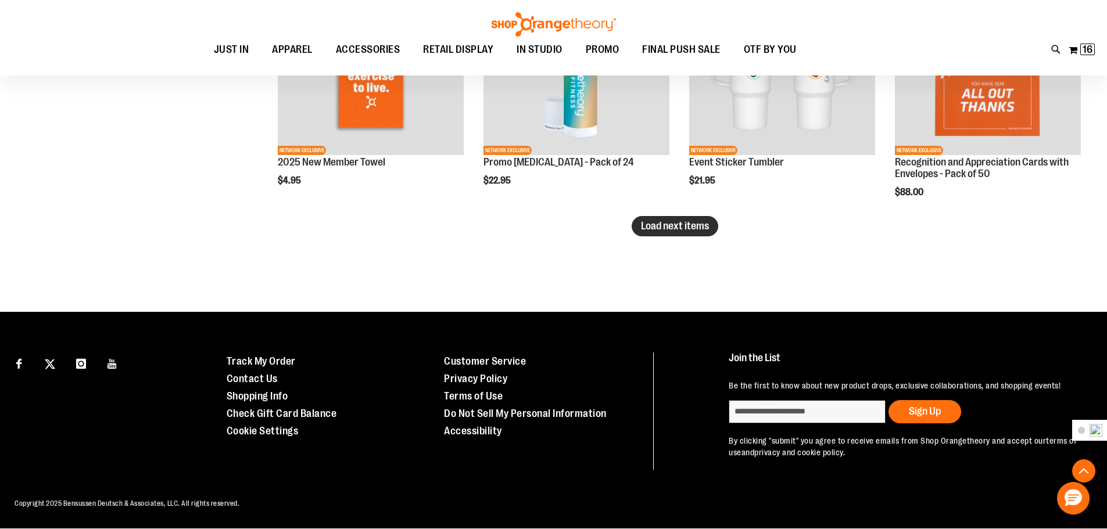
click at [667, 228] on span "Load next items" at bounding box center [675, 226] width 68 height 12
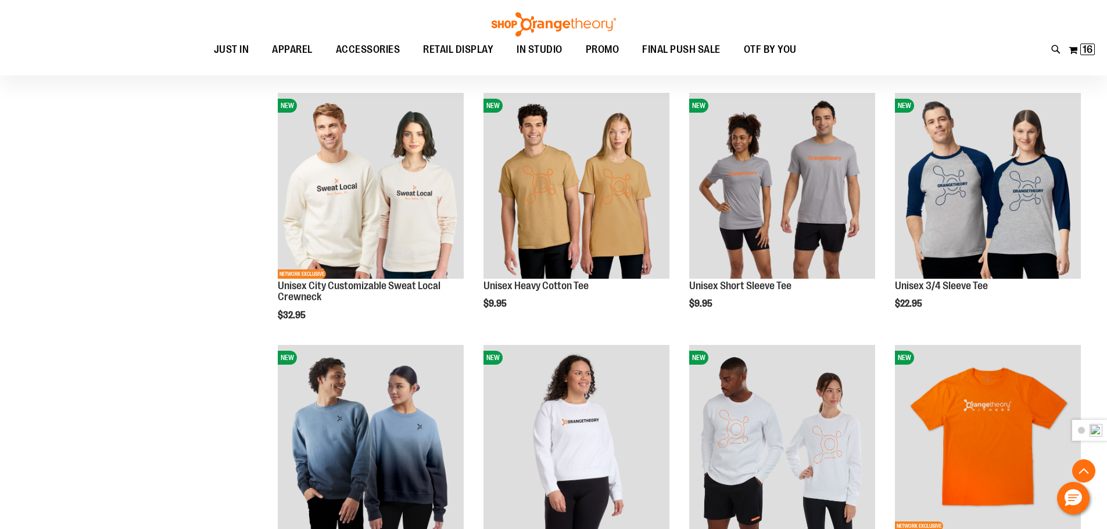
scroll to position [2956, 0]
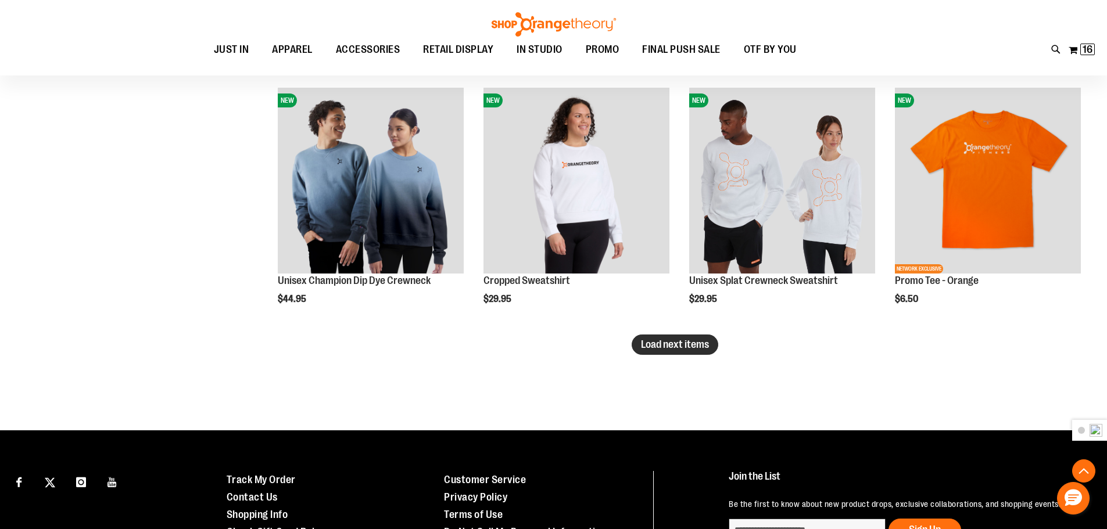
click at [690, 339] on span "Load next items" at bounding box center [675, 345] width 68 height 12
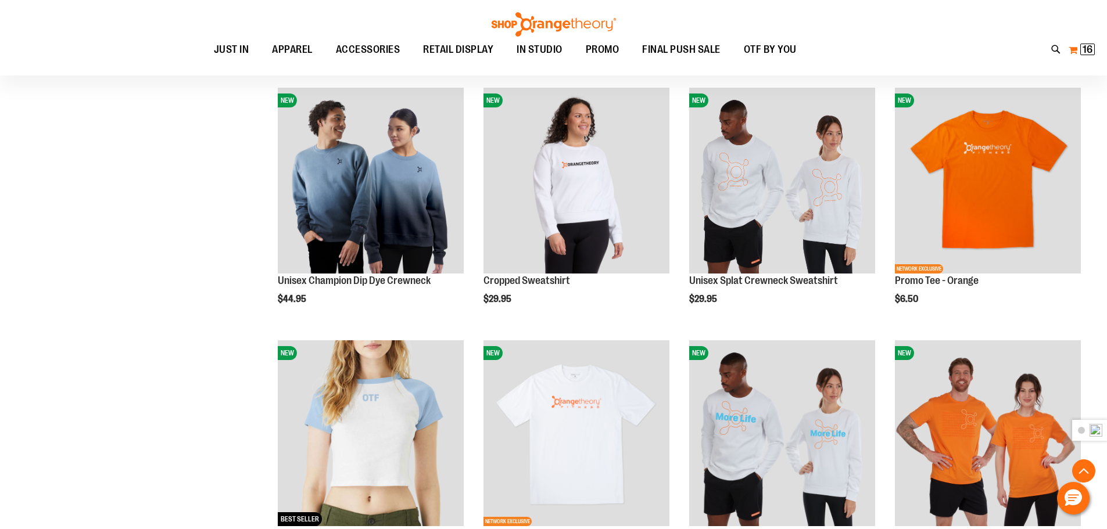
click at [1087, 46] on span "16" at bounding box center [1088, 50] width 10 height 12
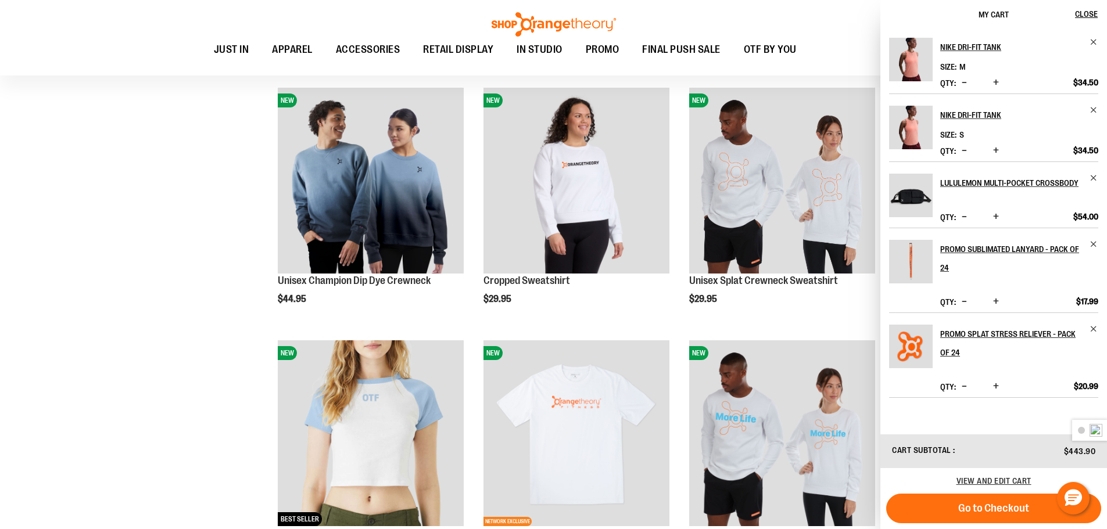
click at [917, 193] on img "Product" at bounding box center [911, 196] width 44 height 44
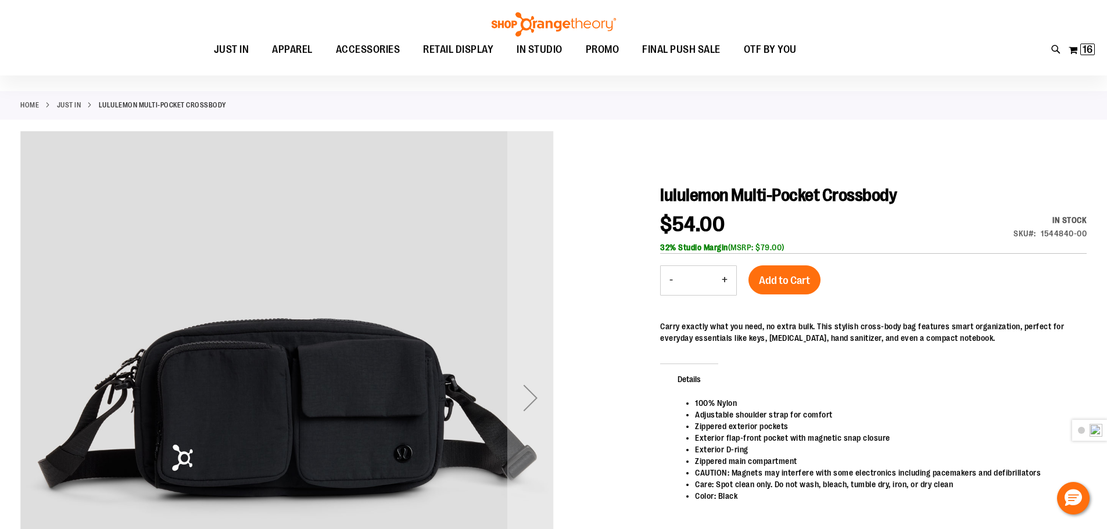
scroll to position [116, 0]
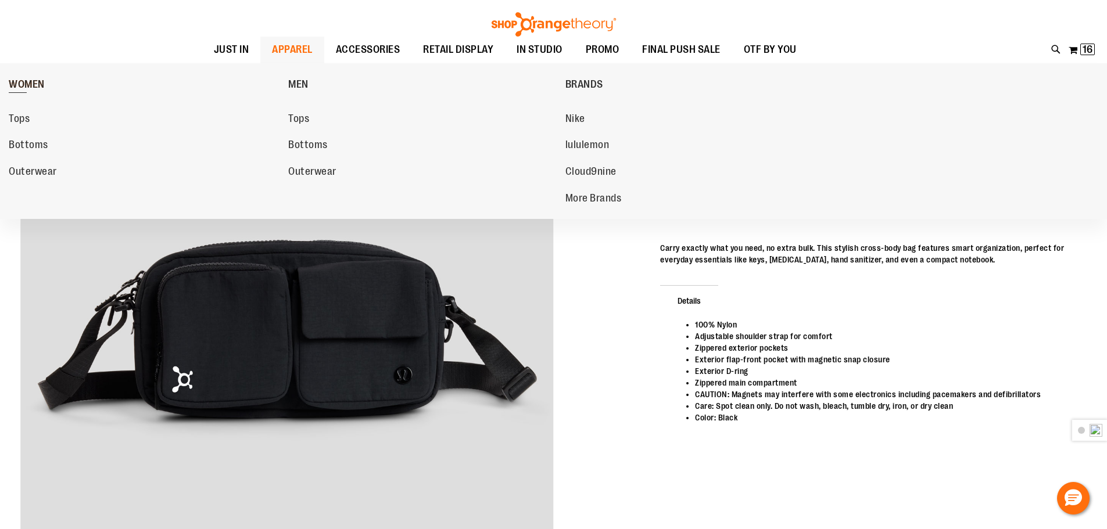
click at [22, 81] on span "WOMEN" at bounding box center [27, 85] width 36 height 15
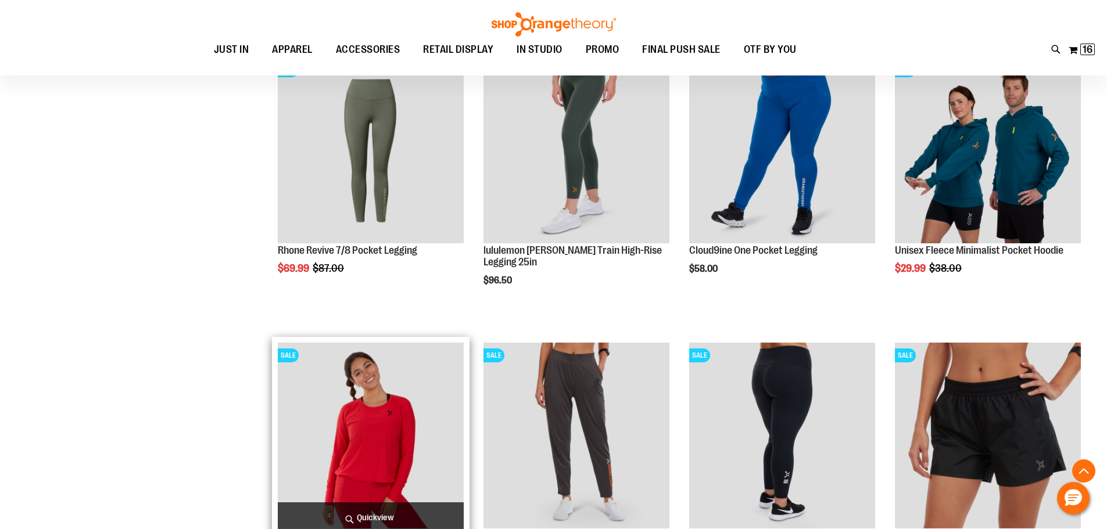
scroll to position [755, 0]
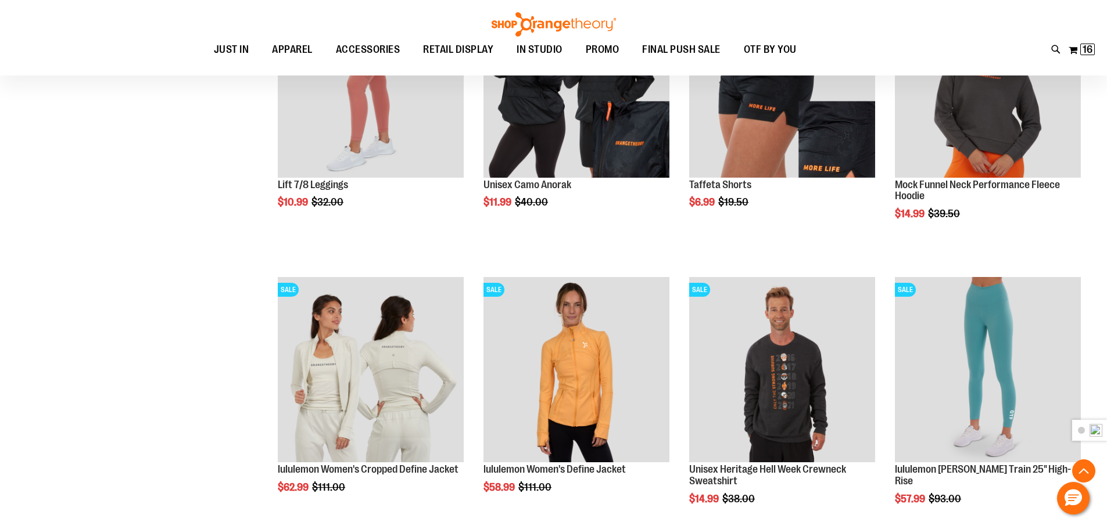
scroll to position [1394, 0]
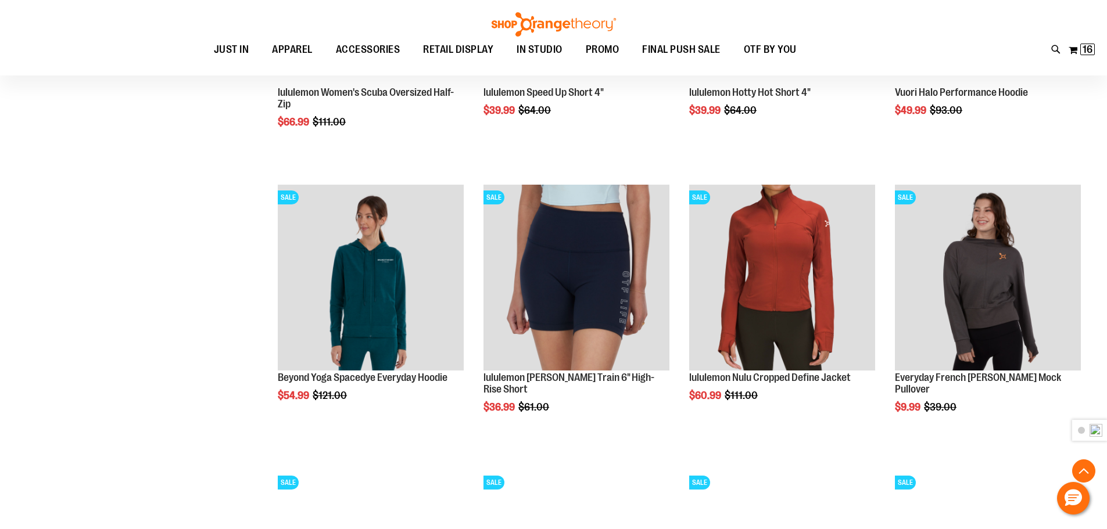
scroll to position [2066, 0]
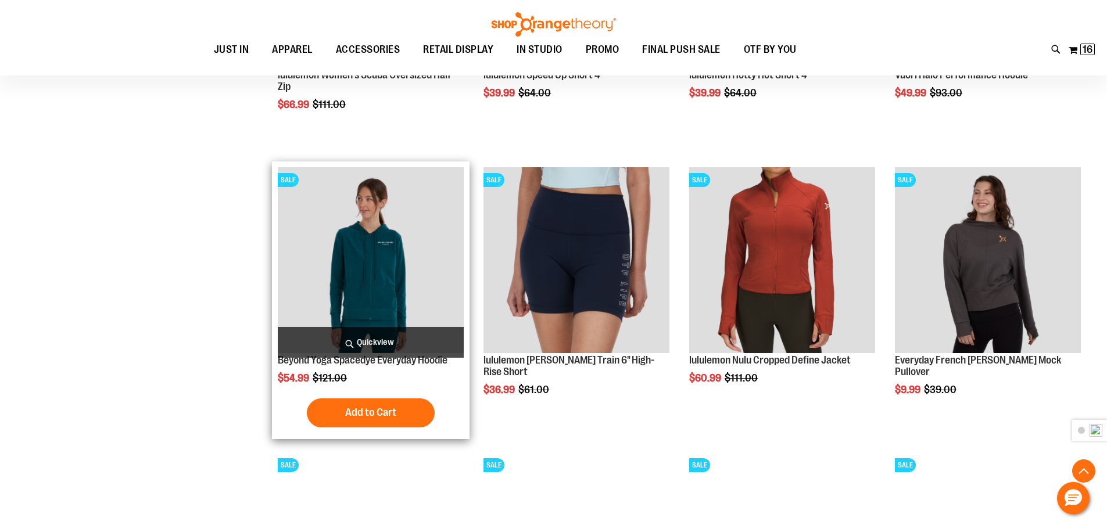
click at [413, 259] on img "product" at bounding box center [371, 260] width 186 height 186
click at [389, 250] on img "product" at bounding box center [371, 260] width 186 height 186
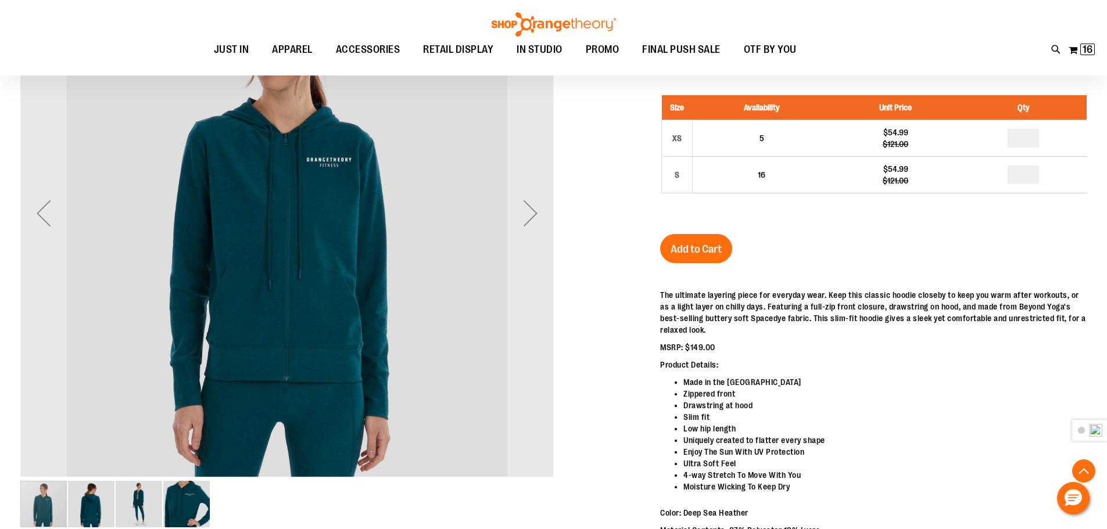
scroll to position [231, 0]
